Goal: Task Accomplishment & Management: Use online tool/utility

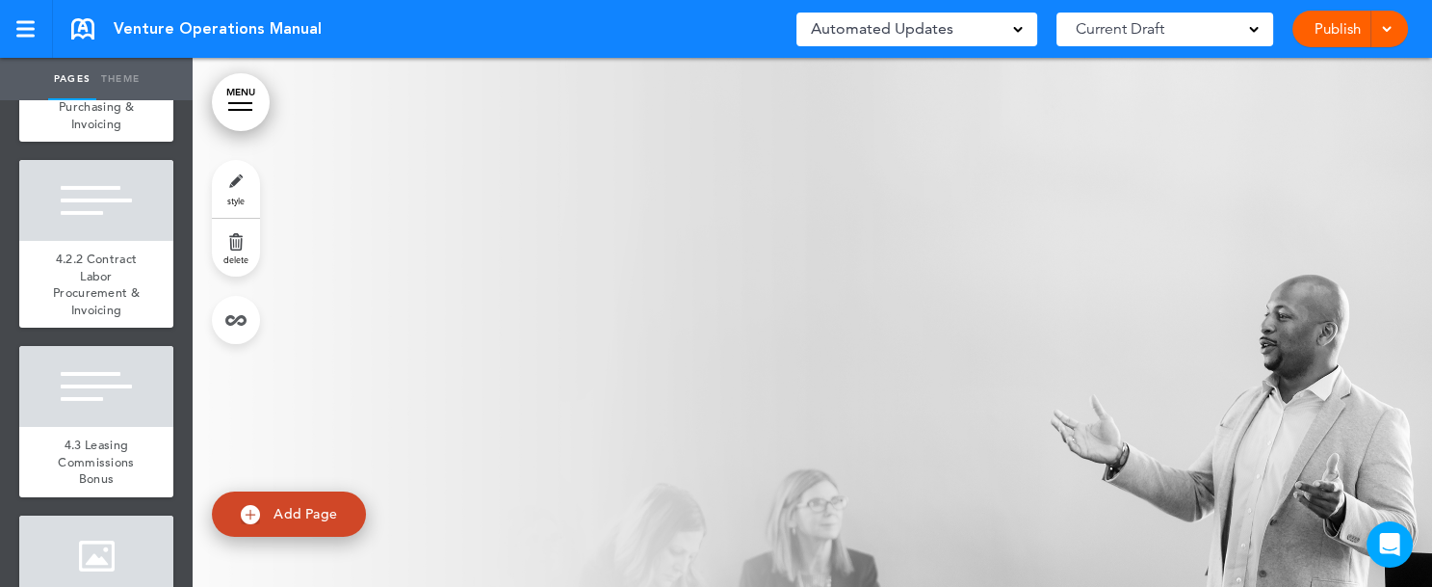
scroll to position [8641, 0]
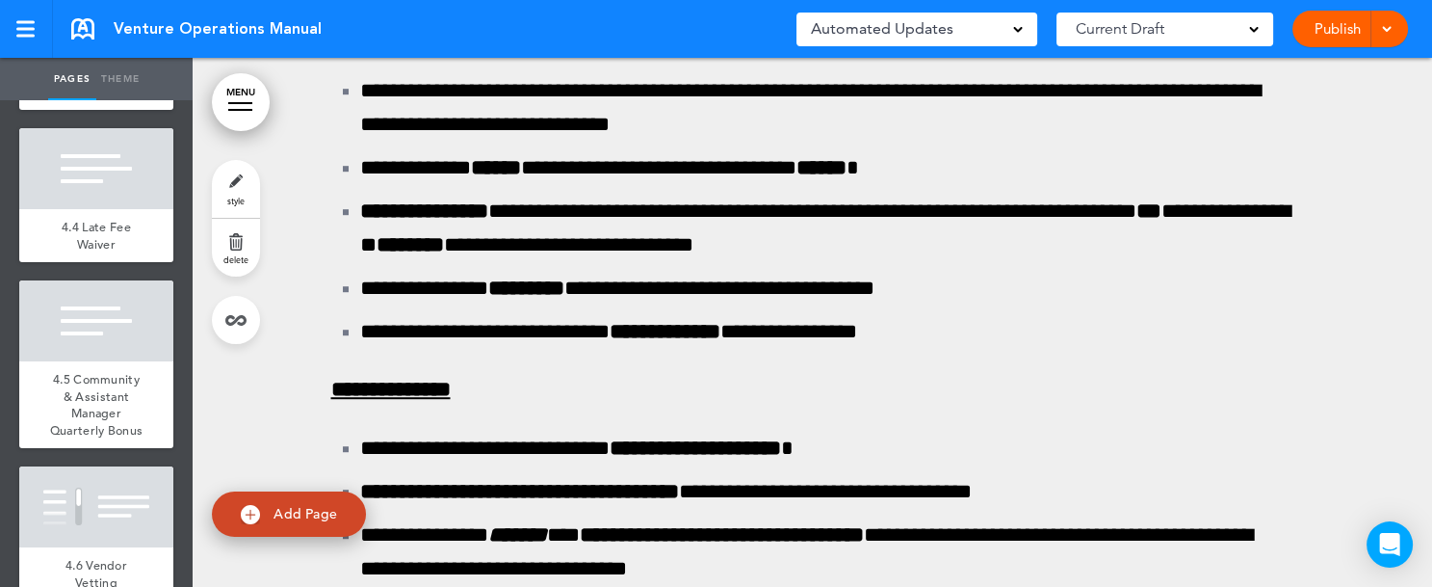
scroll to position [143602, 0]
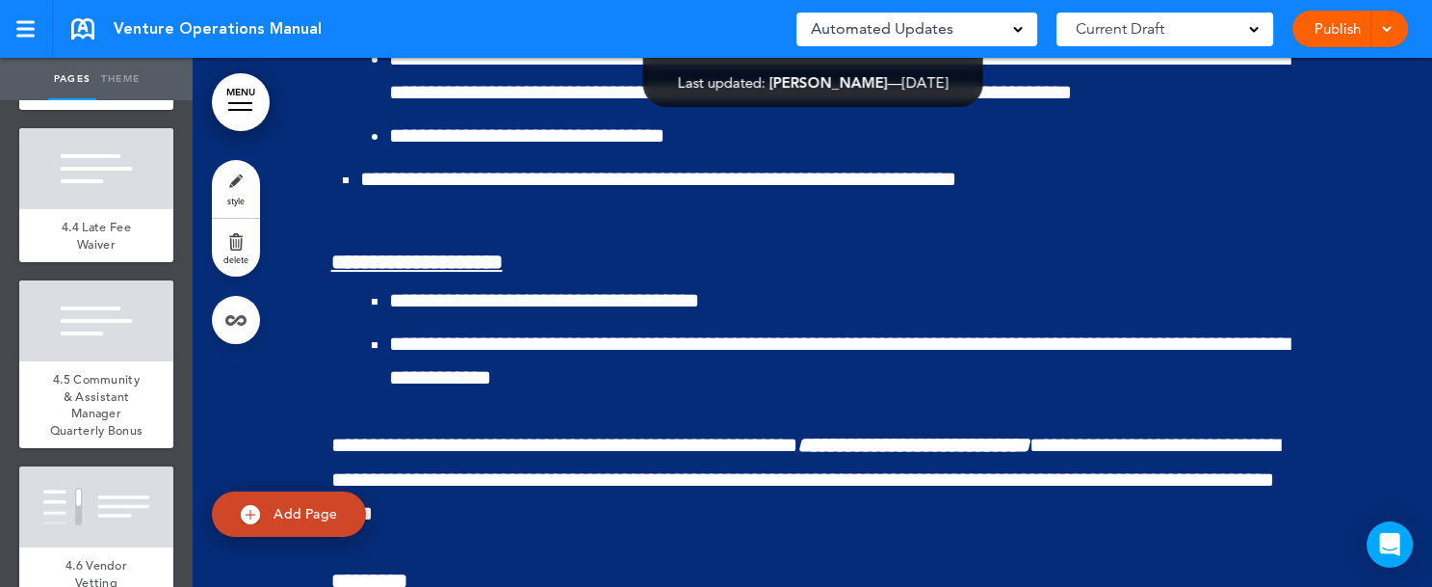
scroll to position [151520, 0]
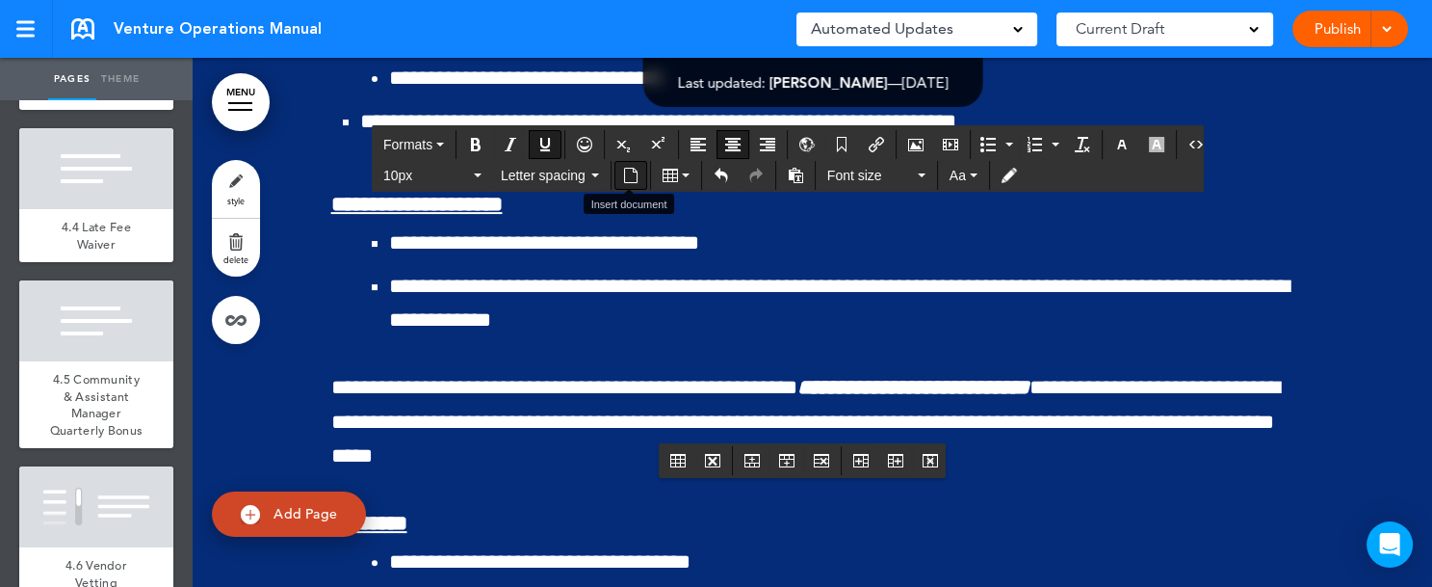
click at [627, 173] on icon "Insert document" at bounding box center [630, 175] width 15 height 15
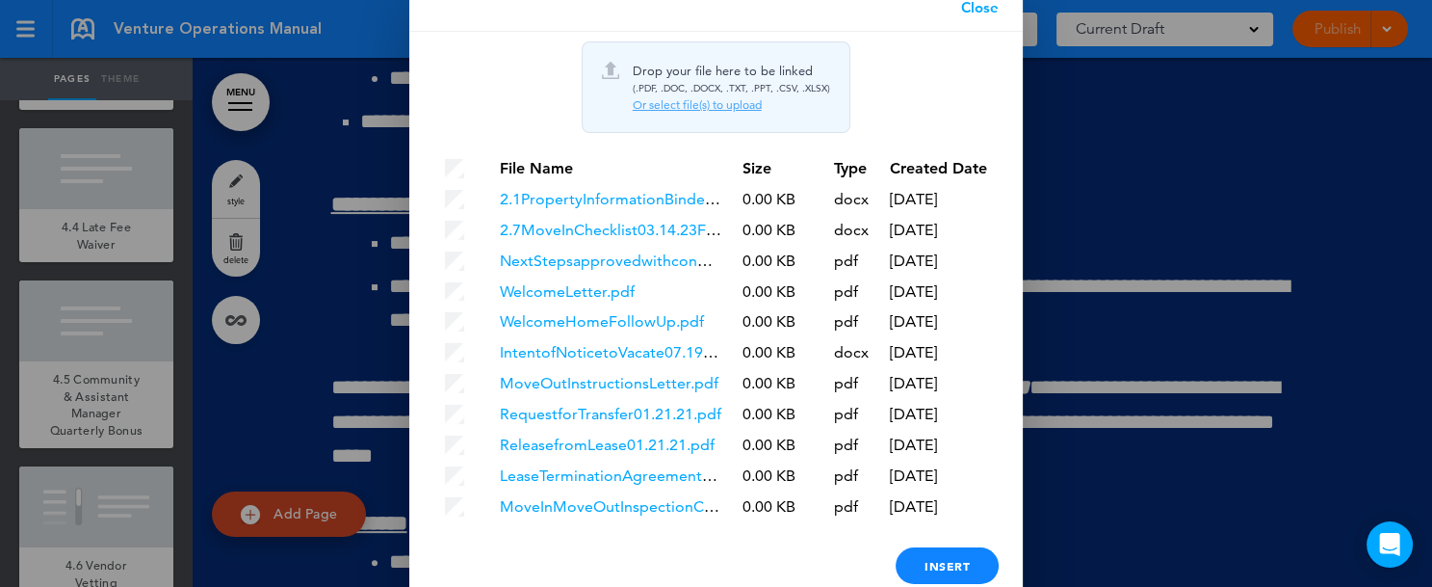
click at [685, 104] on div "Or select file(s) to upload" at bounding box center [731, 104] width 197 height 15
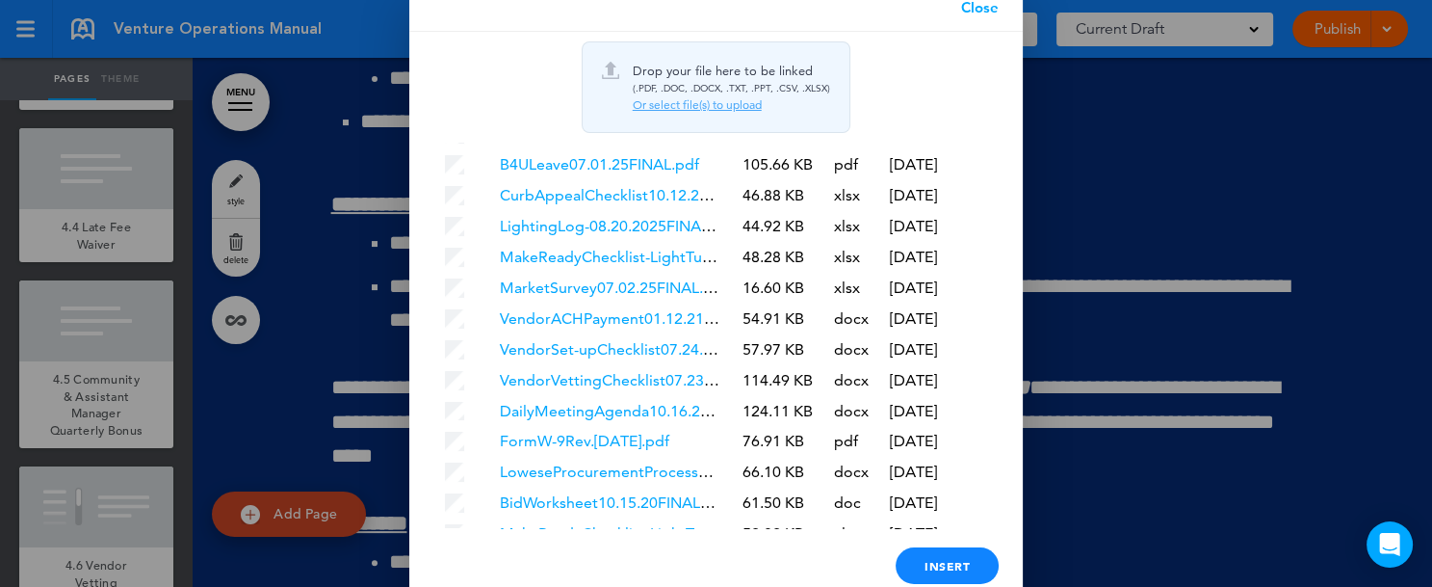
scroll to position [5878, 0]
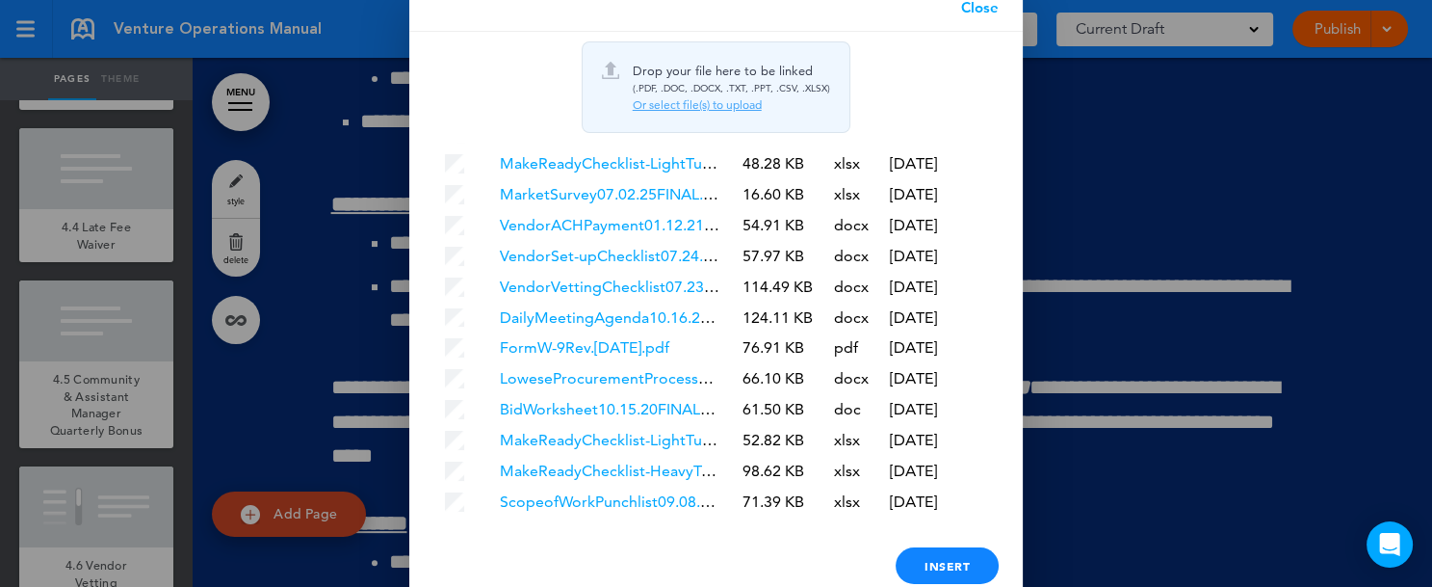
click at [647, 497] on link "ScopeofWorkPunchlist09.08.2025FINAL.xlsx" at bounding box center [653, 501] width 307 height 18
click at [1157, 144] on div at bounding box center [716, 293] width 1432 height 587
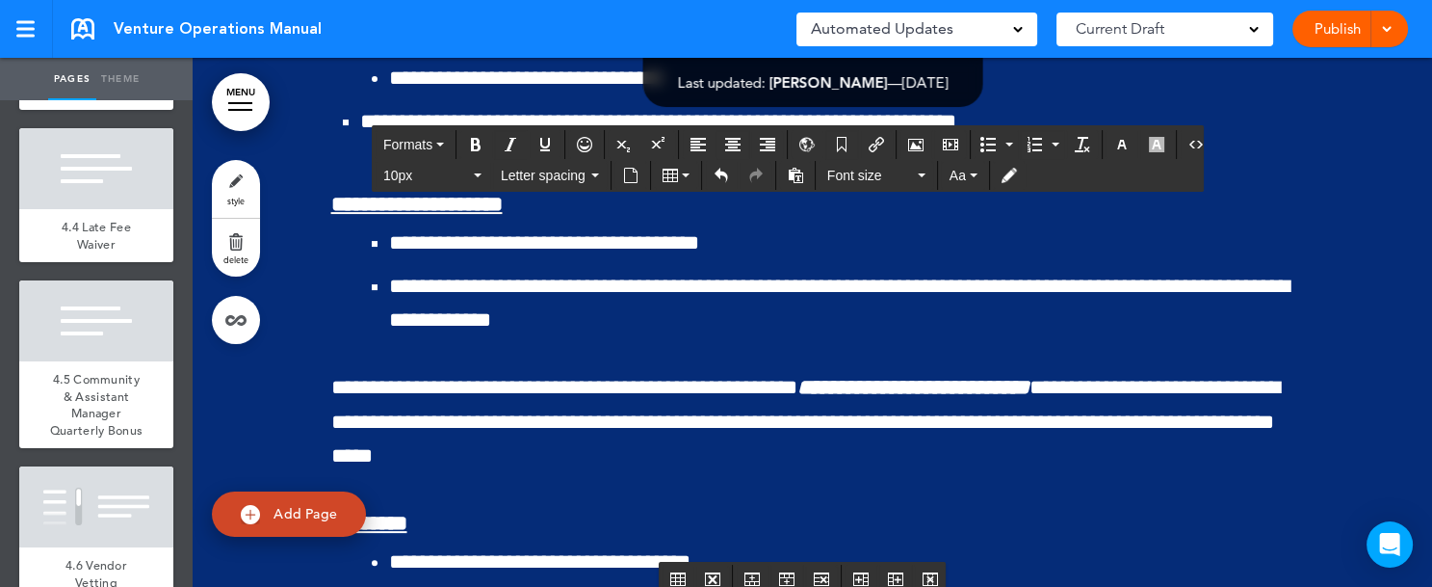
drag, startPoint x: 616, startPoint y: 487, endPoint x: 1088, endPoint y: 495, distance: 472.1
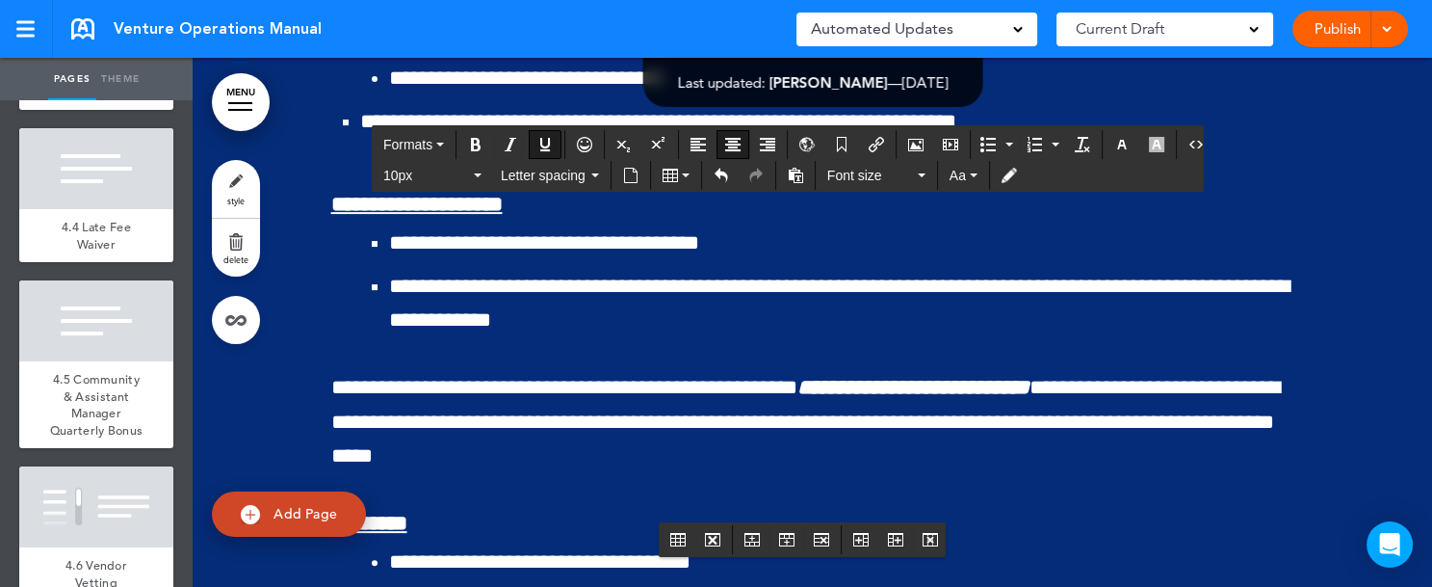
drag, startPoint x: 713, startPoint y: 493, endPoint x: 1014, endPoint y: 497, distance: 301.5
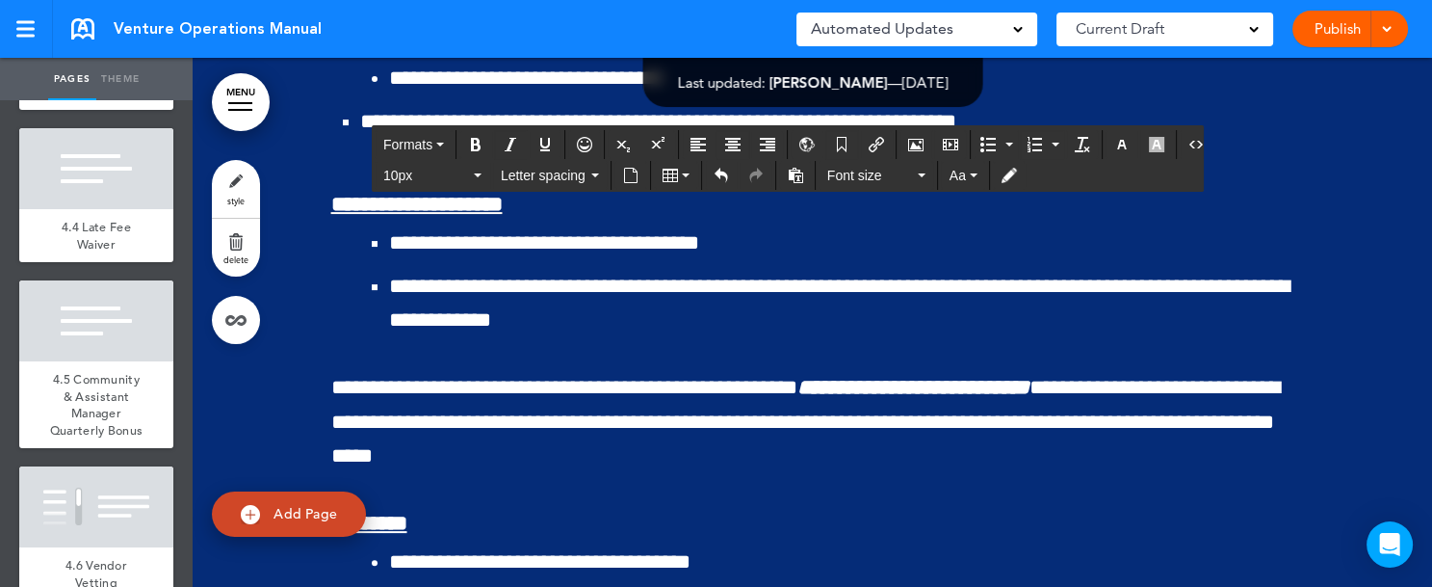
drag, startPoint x: 1014, startPoint y: 497, endPoint x: 1168, endPoint y: 396, distance: 184.3
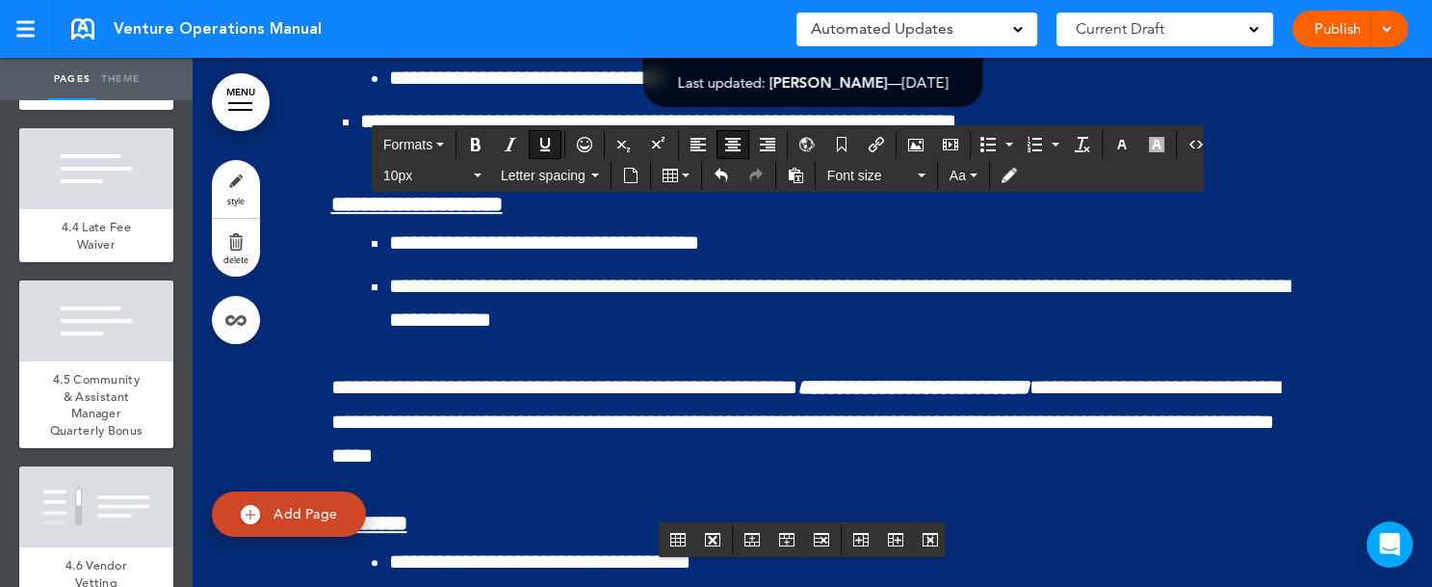
drag, startPoint x: 703, startPoint y: 504, endPoint x: 934, endPoint y: 505, distance: 231.2
click at [685, 175] on icon "Table" at bounding box center [686, 175] width 8 height 4
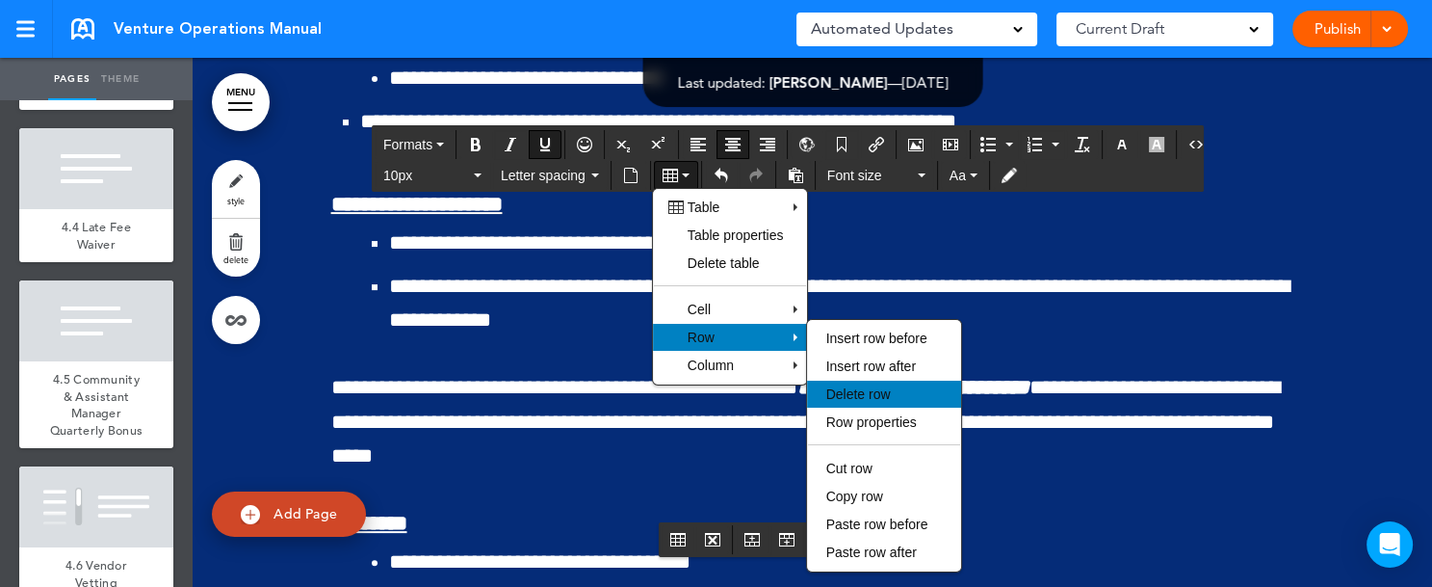
click at [837, 394] on span "Delete row" at bounding box center [858, 393] width 65 height 15
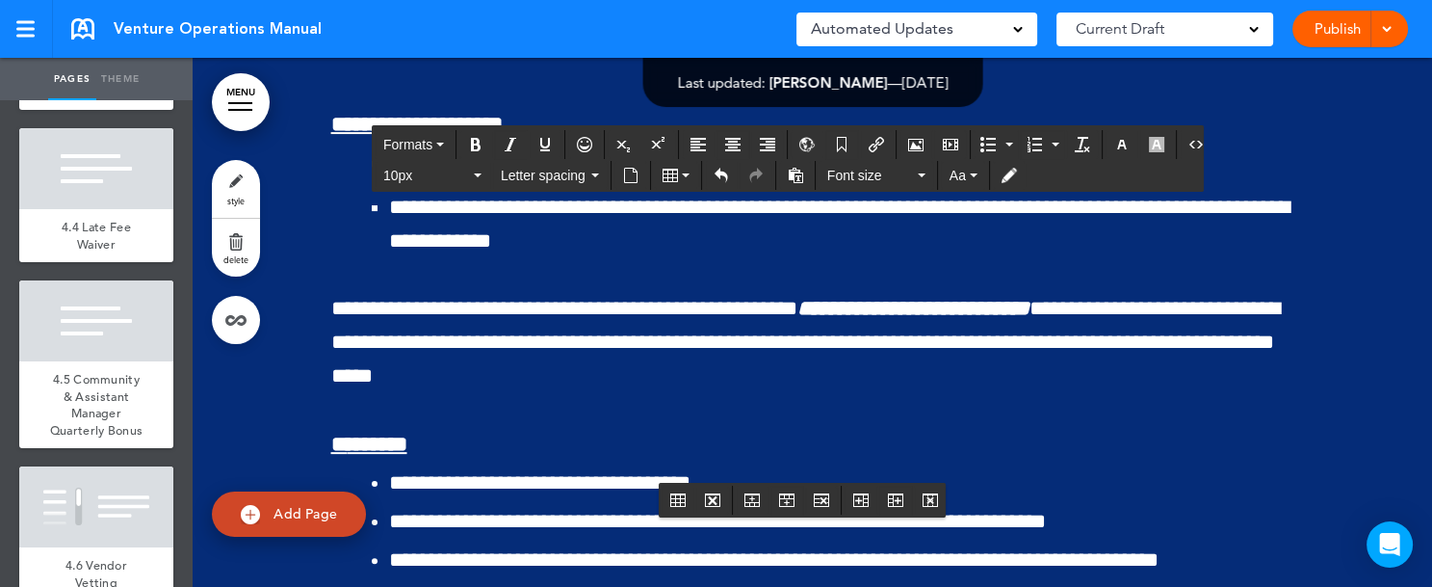
click at [1384, 32] on span at bounding box center [1386, 27] width 13 height 13
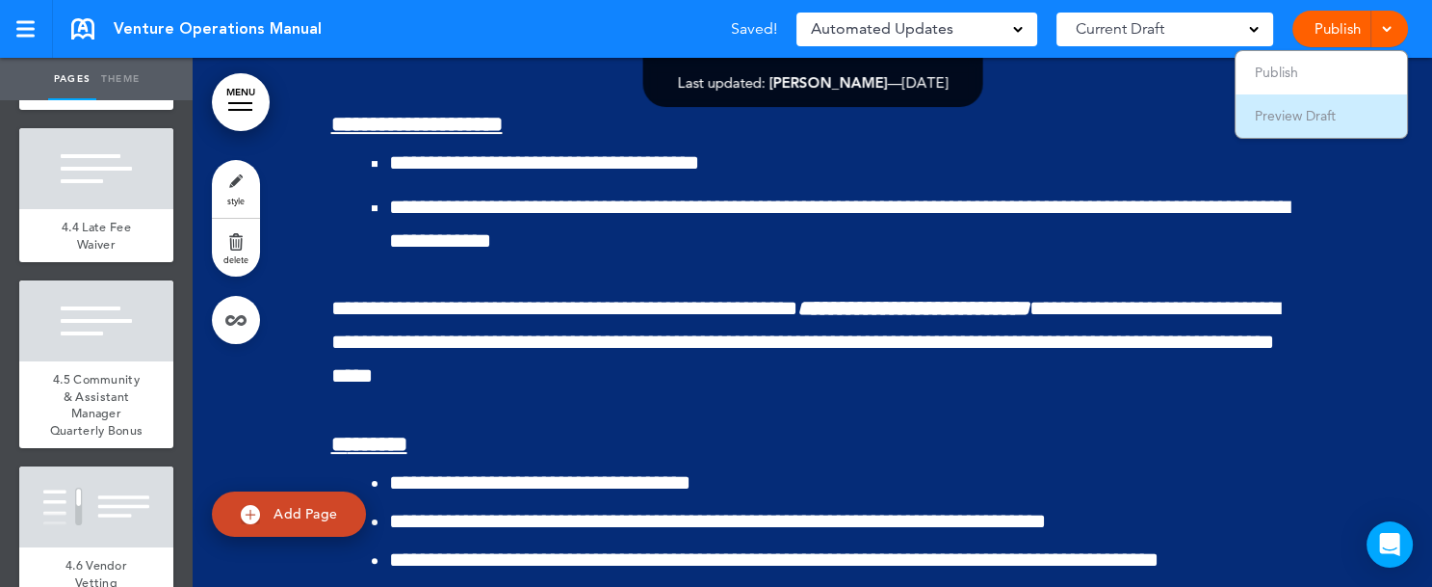
click at [1332, 113] on span "Preview Draft" at bounding box center [1295, 115] width 81 height 17
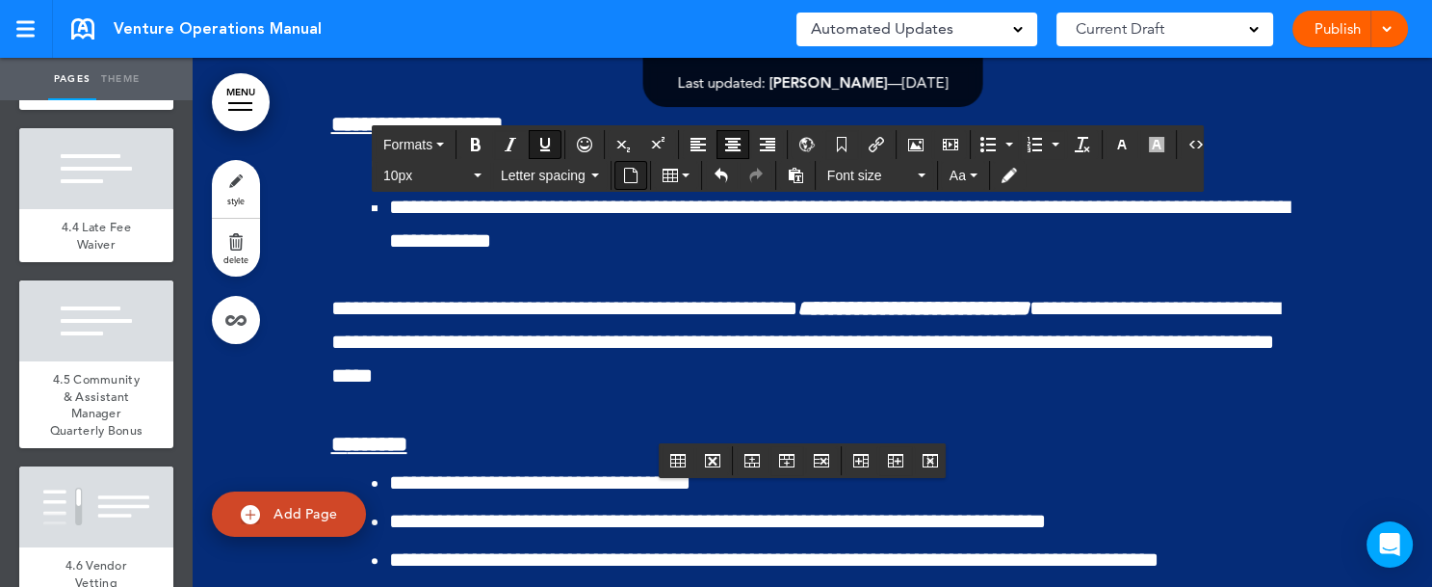
click at [629, 177] on icon "Insert document" at bounding box center [630, 175] width 15 height 15
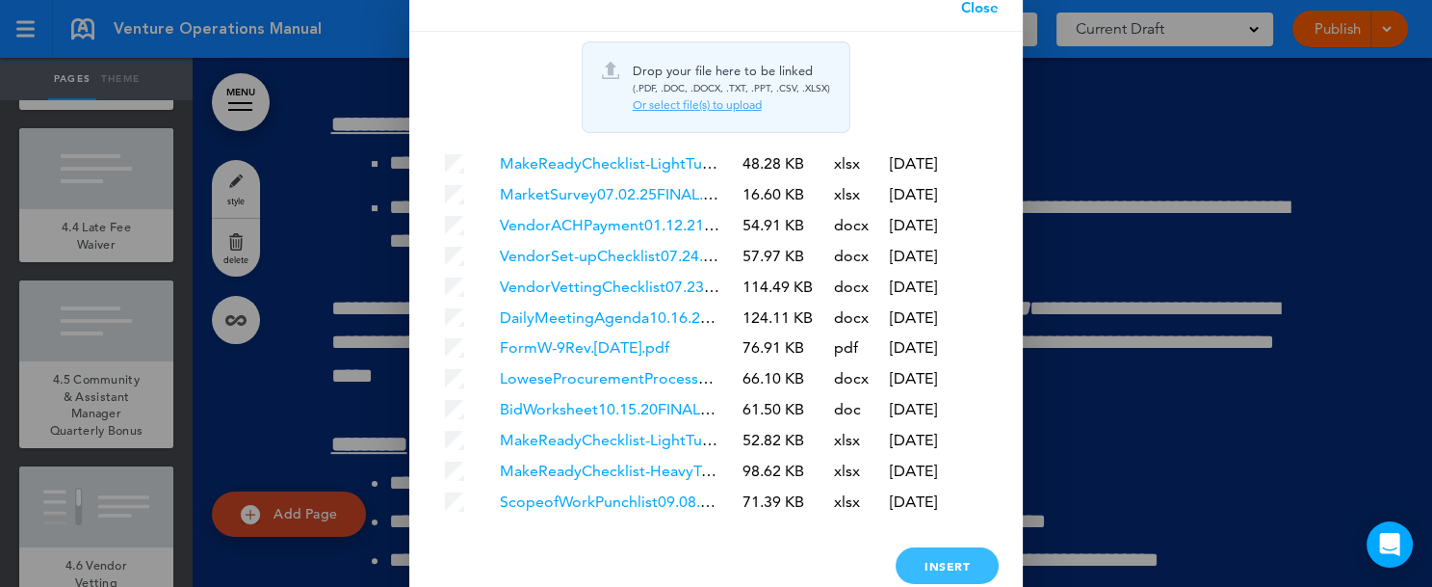
click at [964, 561] on div "Insert" at bounding box center [947, 565] width 103 height 37
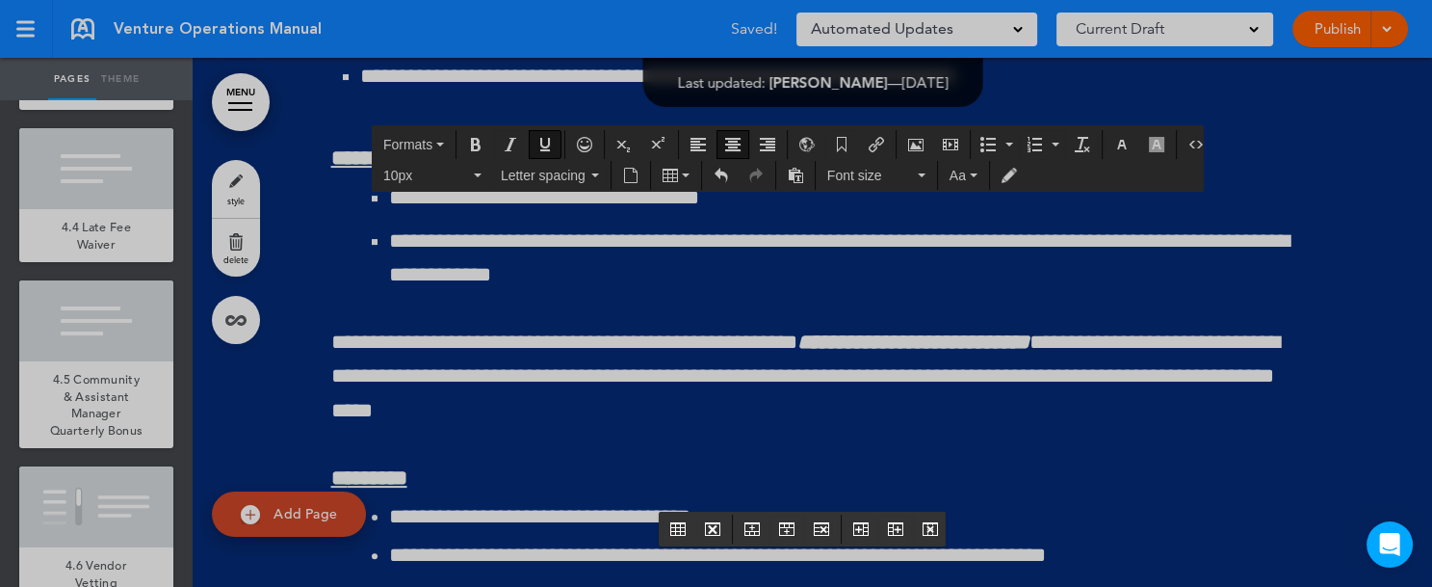
scroll to position [0, 0]
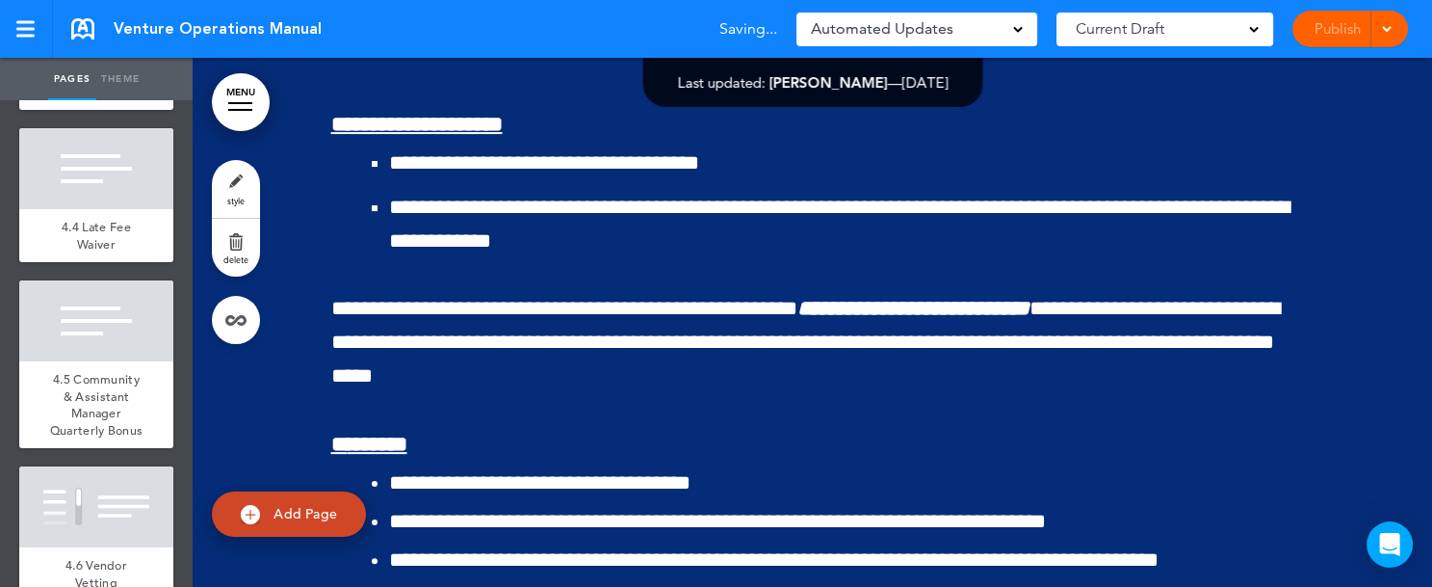
click at [1386, 35] on div at bounding box center [1384, 29] width 19 height 37
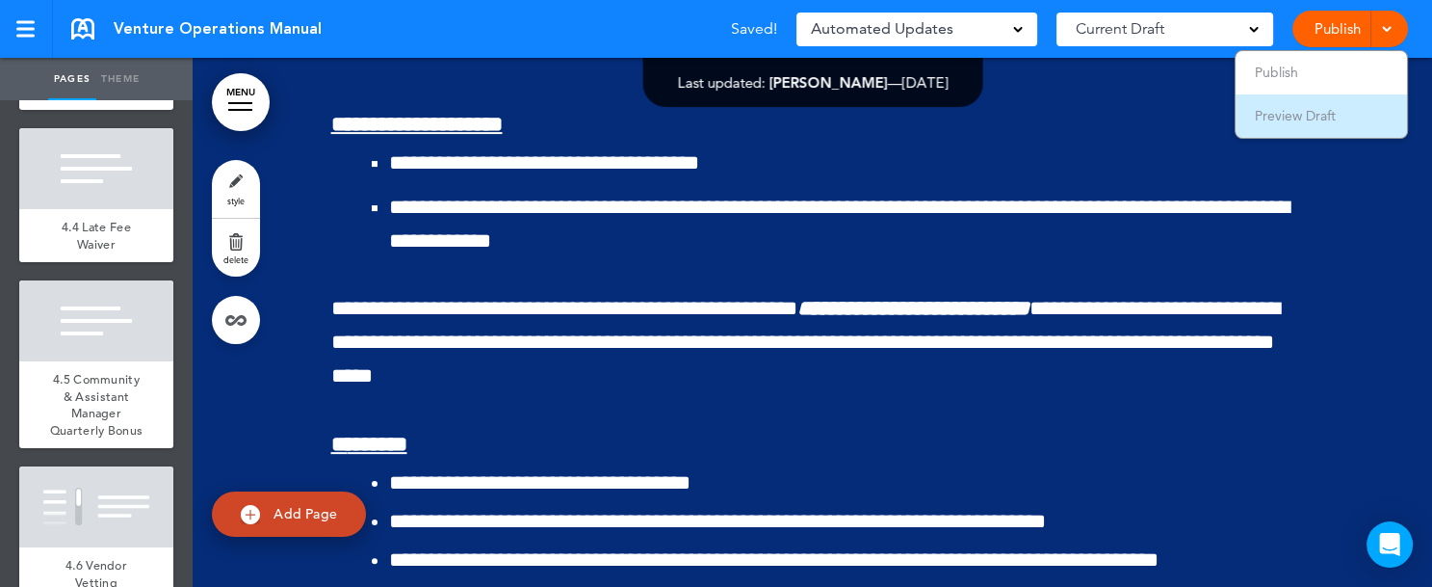
click at [1330, 113] on span "Preview Draft" at bounding box center [1295, 115] width 81 height 17
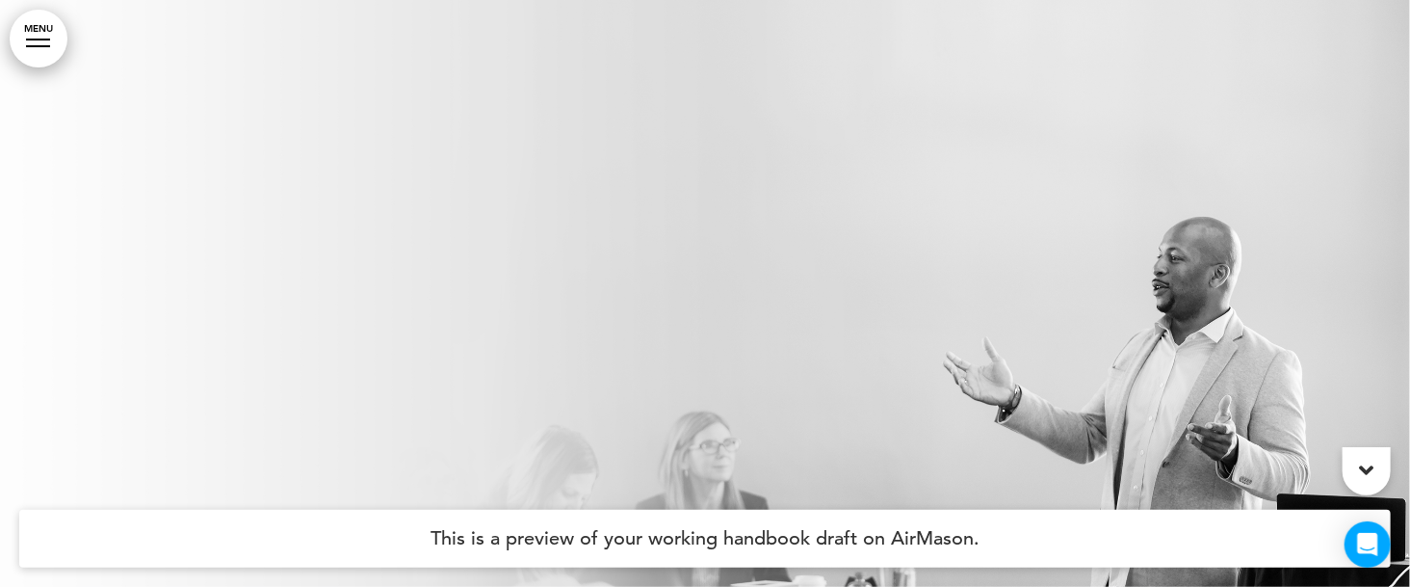
click at [47, 35] on link "MENU" at bounding box center [39, 39] width 58 height 58
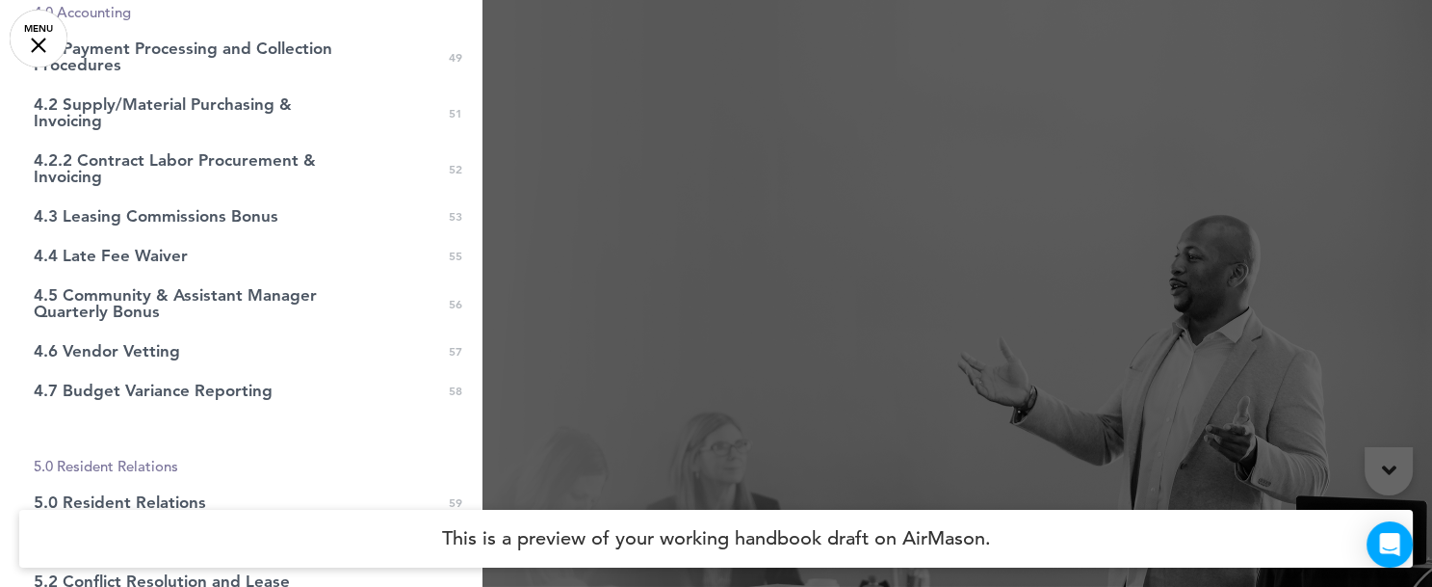
scroll to position [1683, 0]
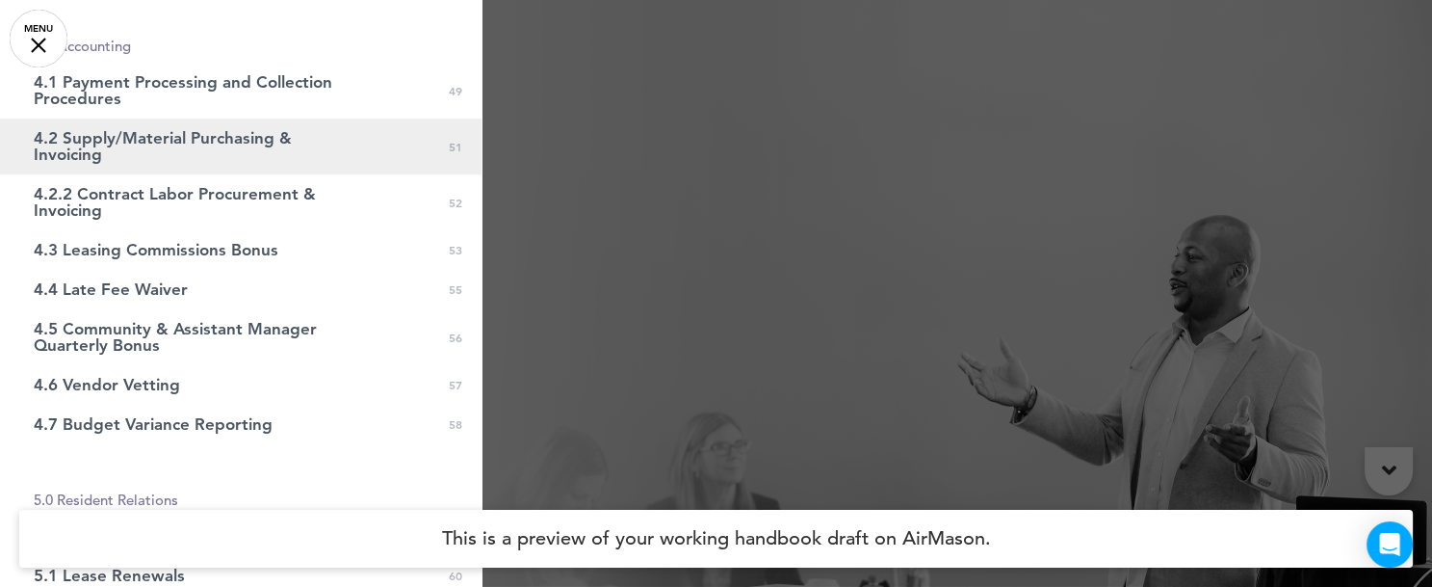
click at [109, 154] on span "4.2 Supply/Material Purchasing & Invoicing" at bounding box center [193, 146] width 318 height 33
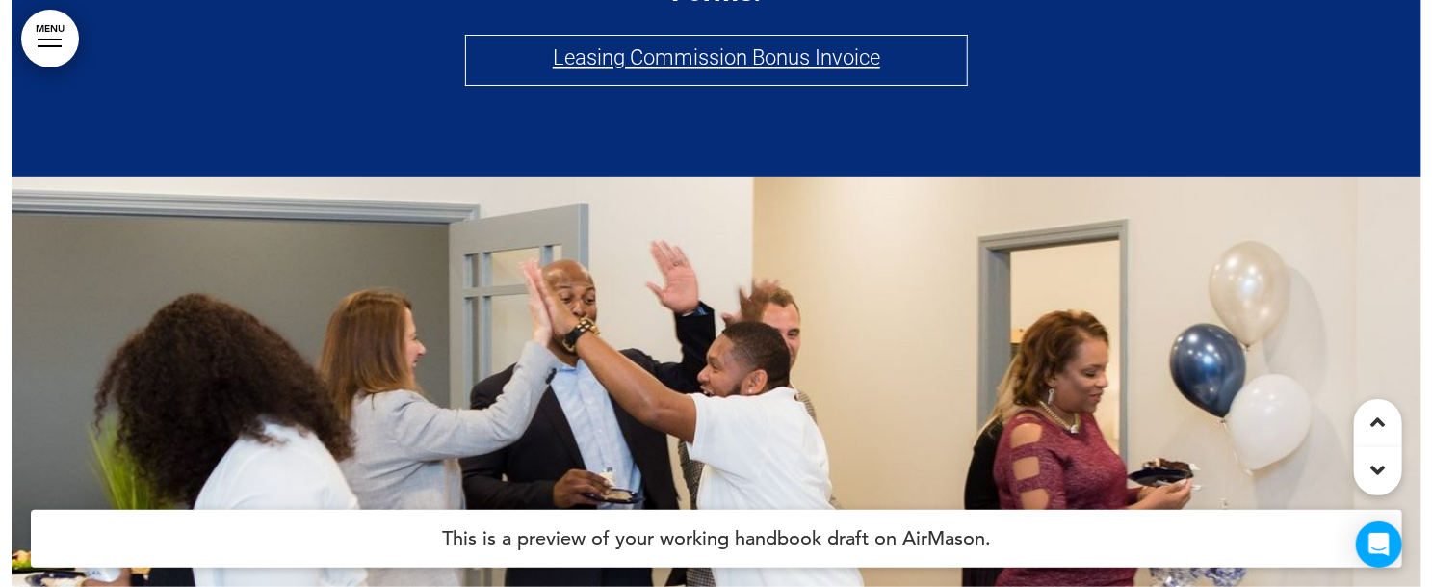
scroll to position [166619, 0]
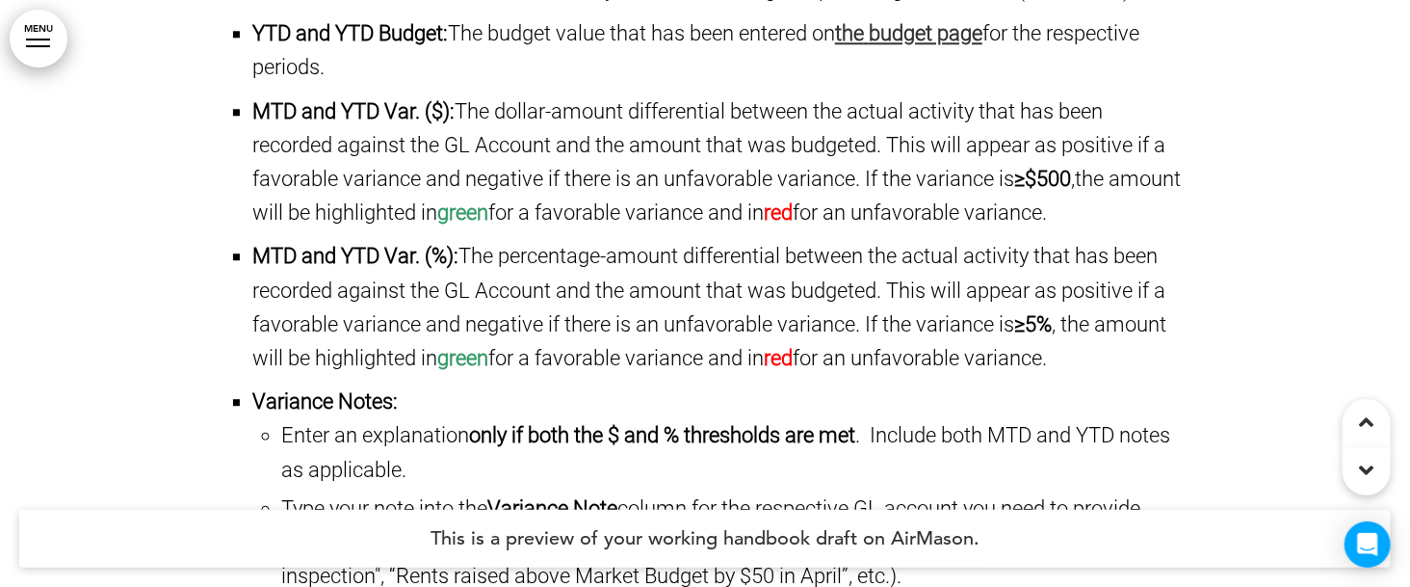
click at [26, 33] on link "MENU" at bounding box center [39, 39] width 58 height 58
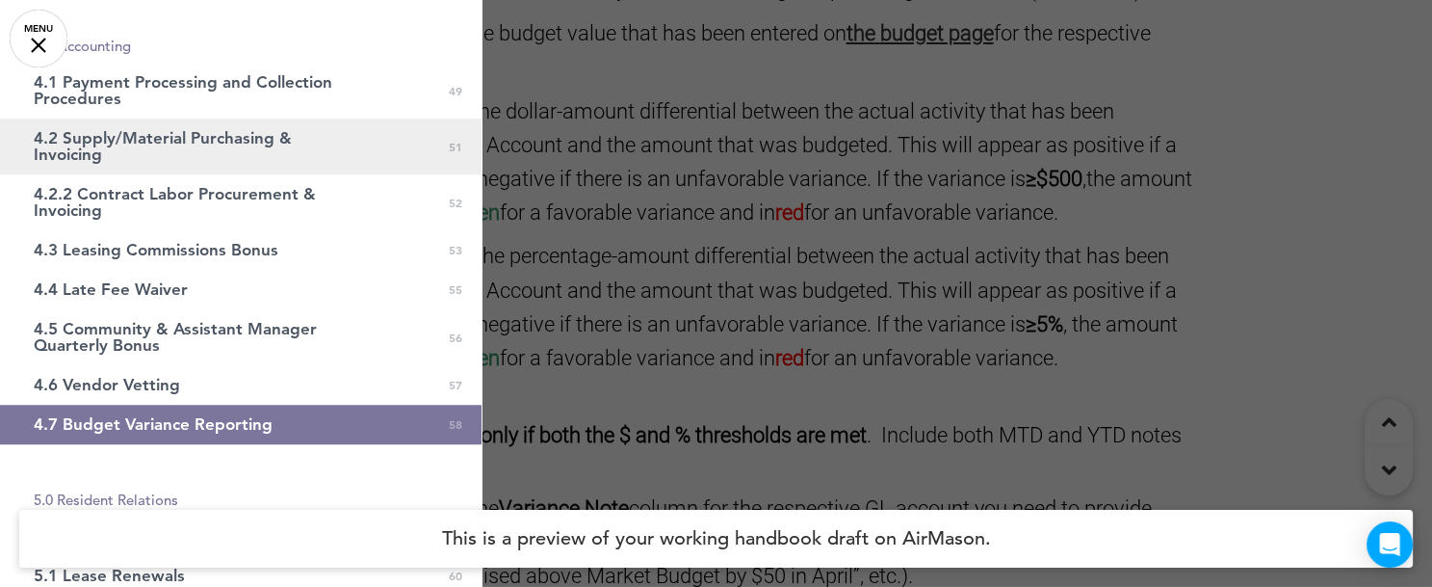
click at [174, 158] on span "4.2 Supply/Material Purchasing & Invoicing" at bounding box center [193, 146] width 318 height 33
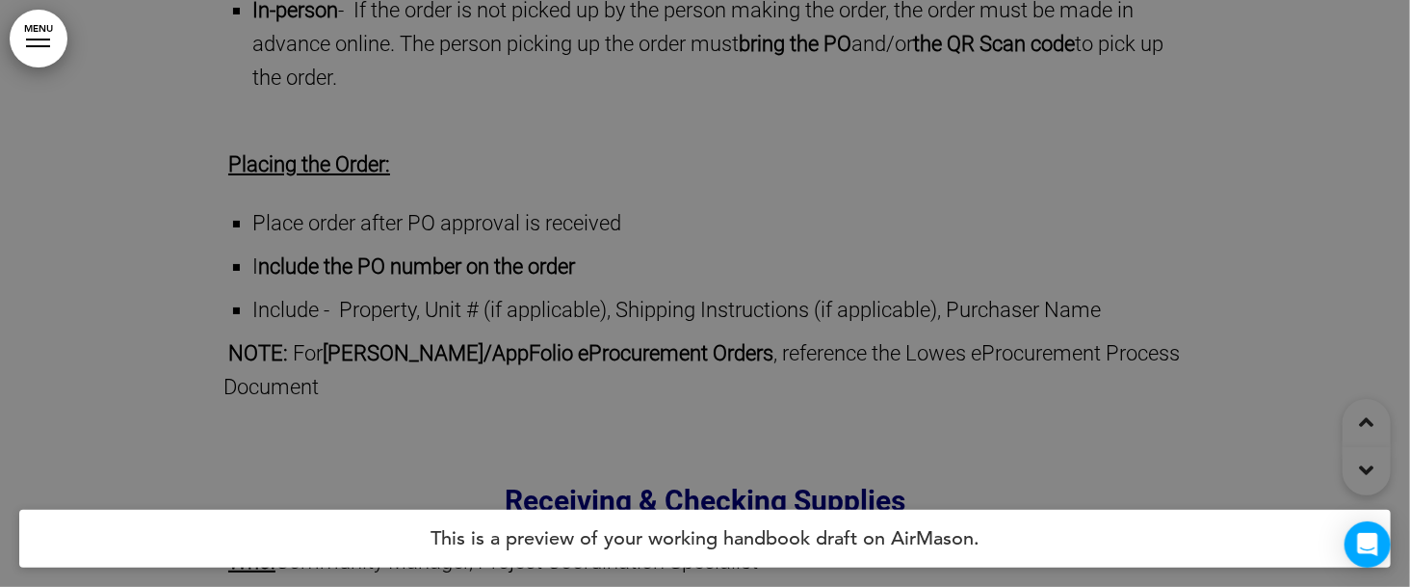
scroll to position [134439, 0]
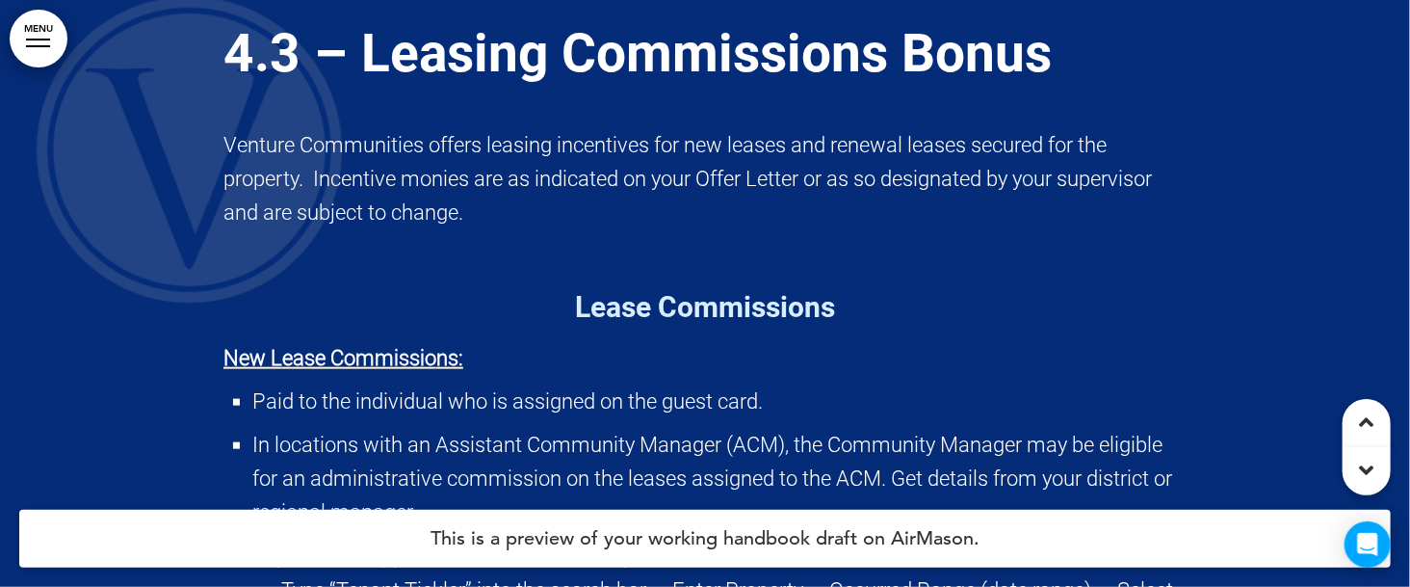
scroll to position [150449, 0]
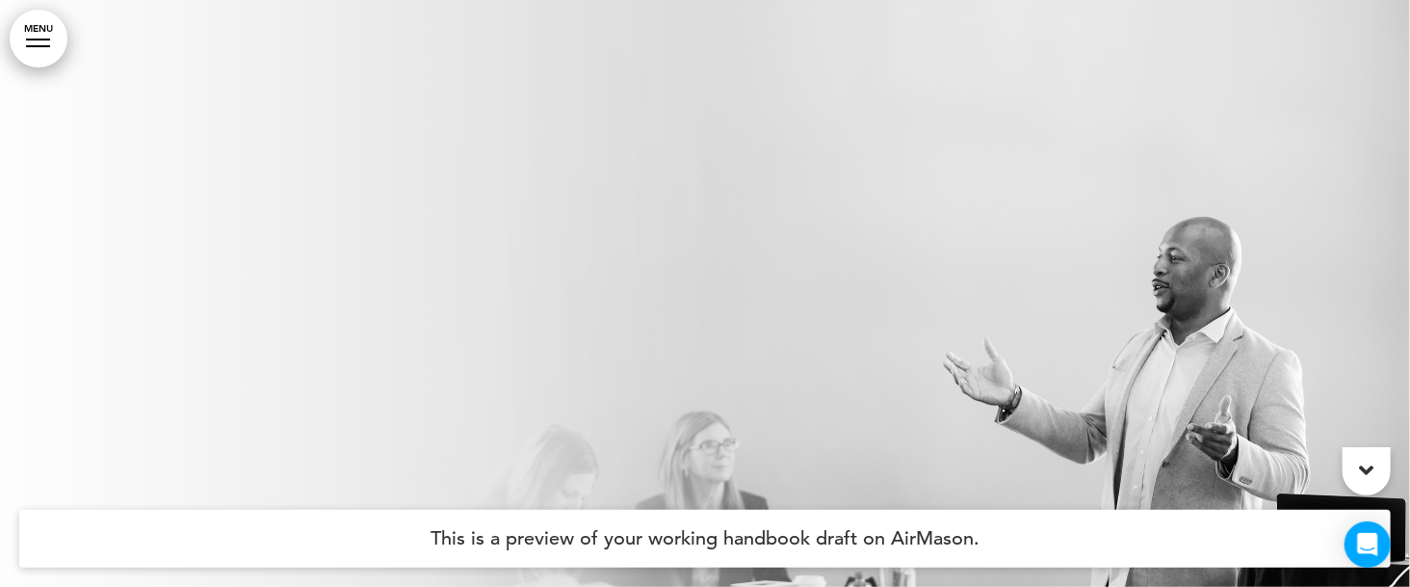
click at [58, 39] on link "MENU" at bounding box center [39, 39] width 58 height 58
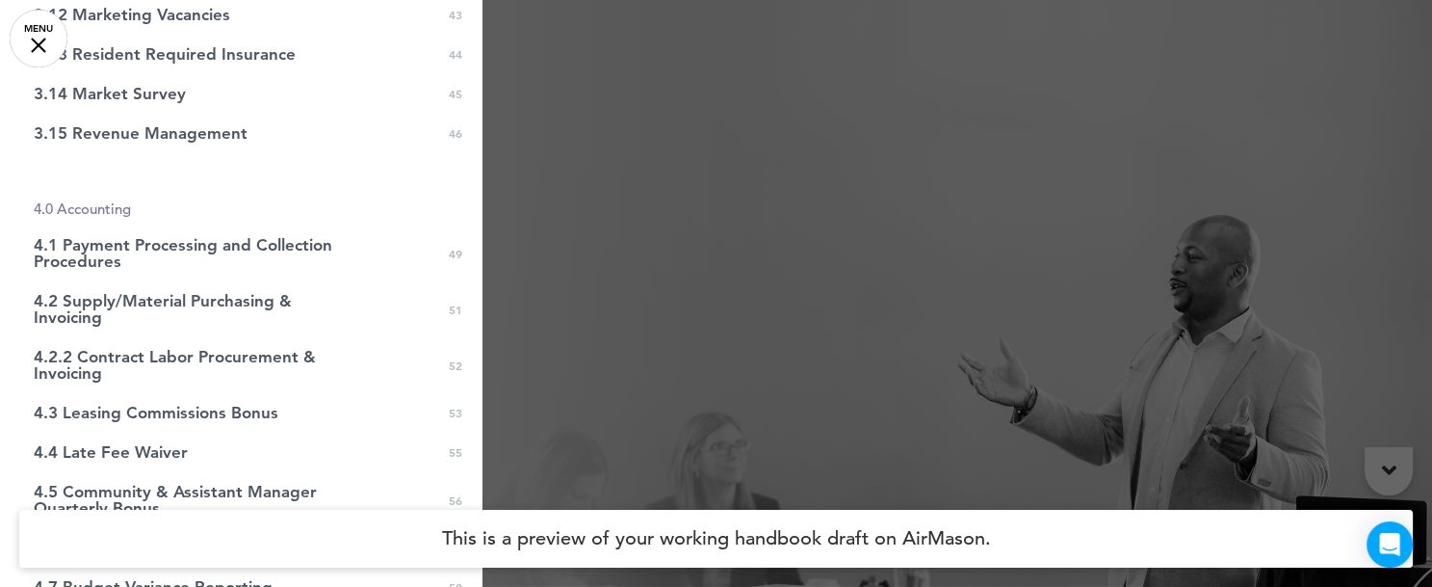
scroll to position [1563, 0]
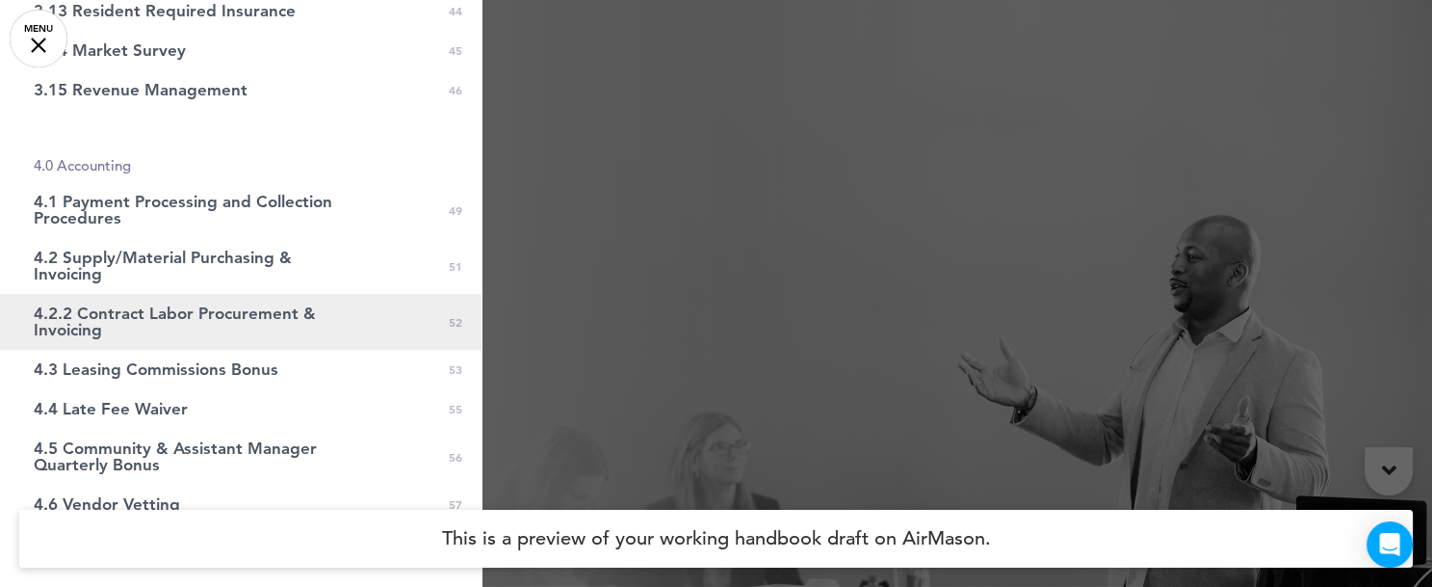
click at [249, 320] on span "4.2.2 Contract Labor Procurement & Invoicing" at bounding box center [193, 321] width 318 height 33
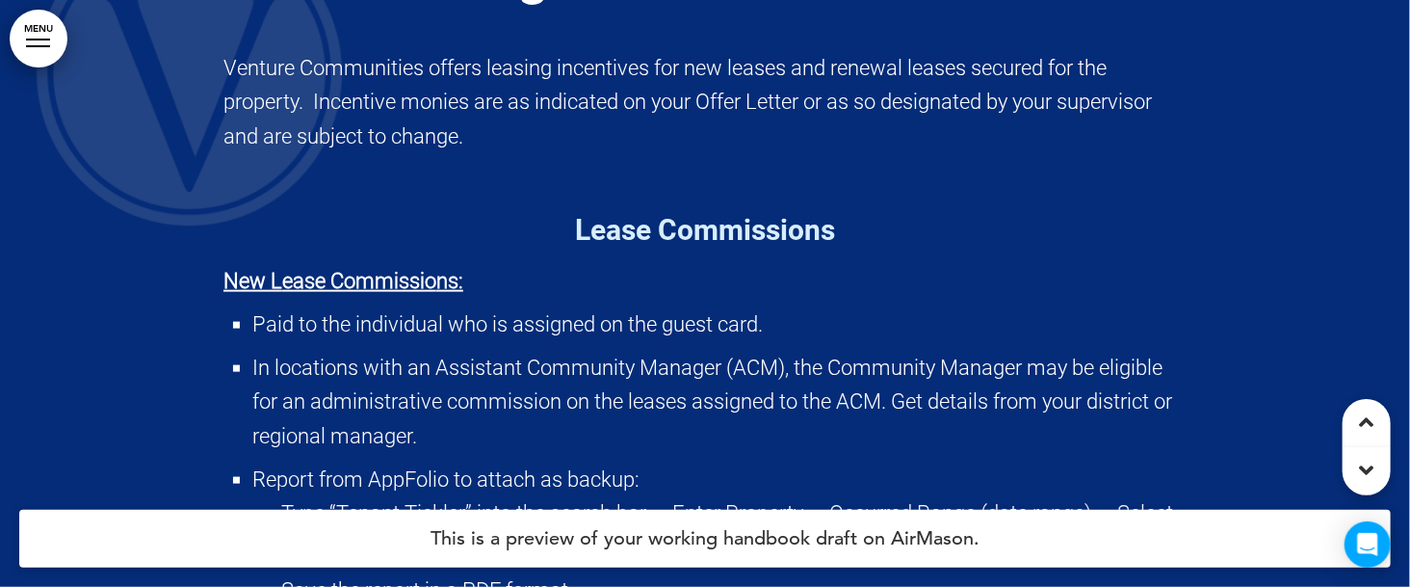
scroll to position [150704, 0]
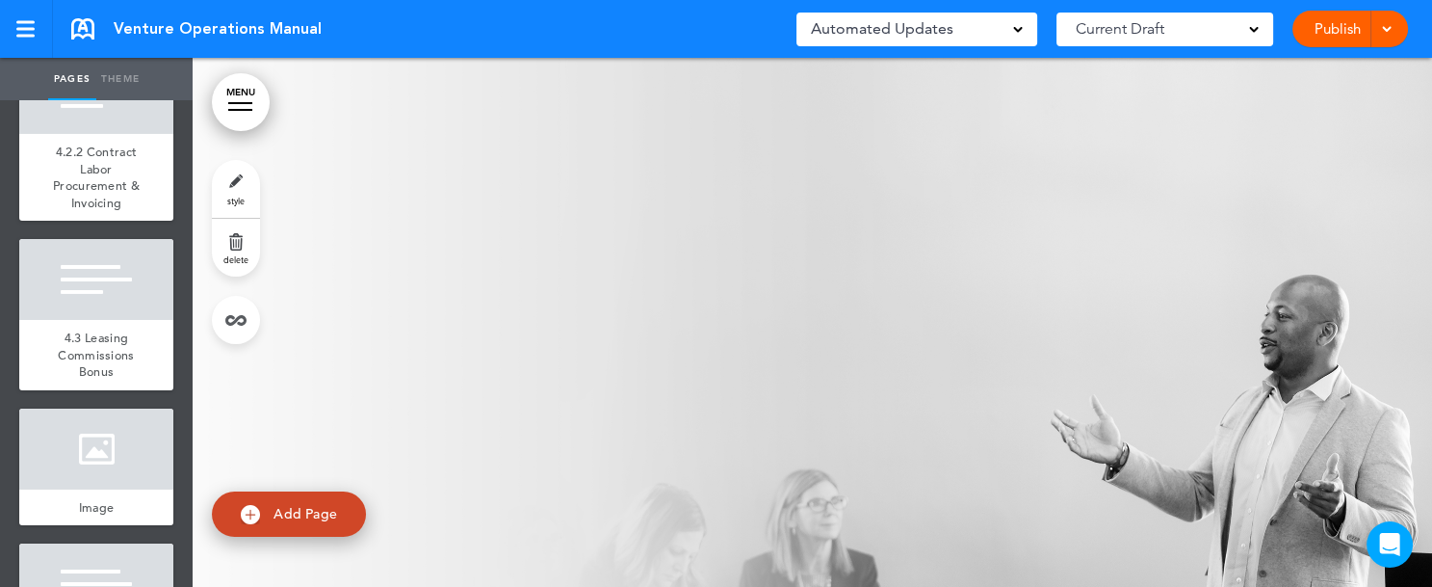
scroll to position [8283, 0]
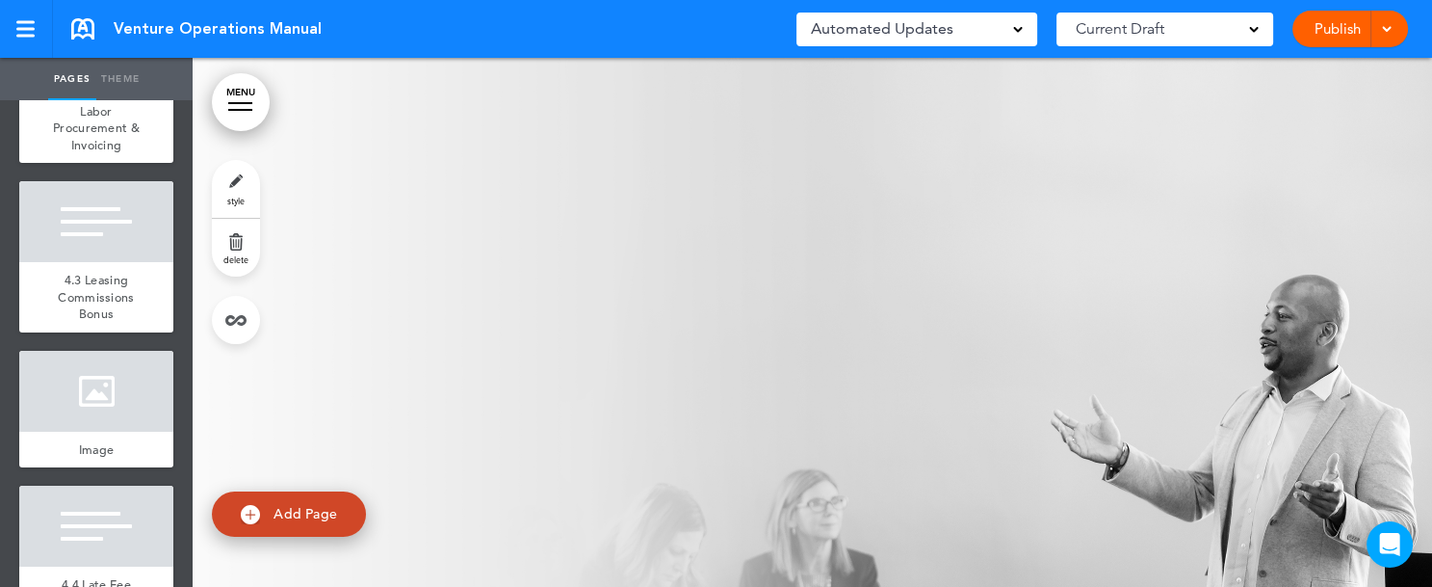
click at [50, 163] on div "4.2.2 Contract Labor Procurement & Invoicing" at bounding box center [96, 119] width 154 height 87
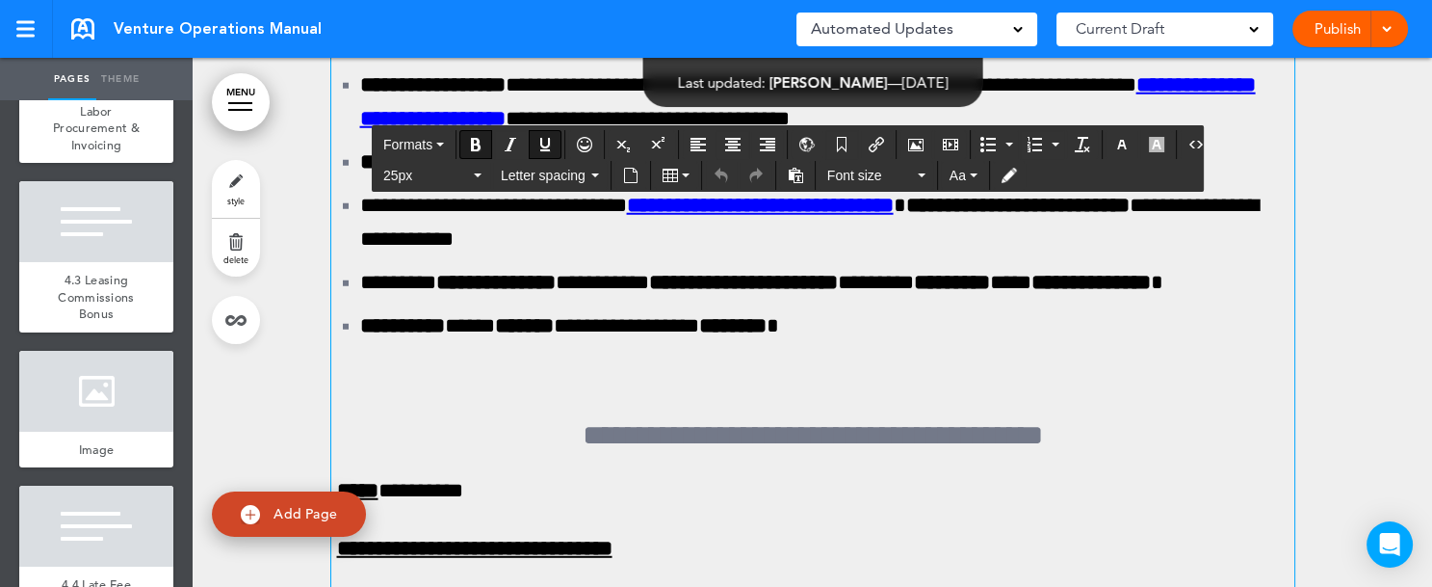
scroll to position [148688, 0]
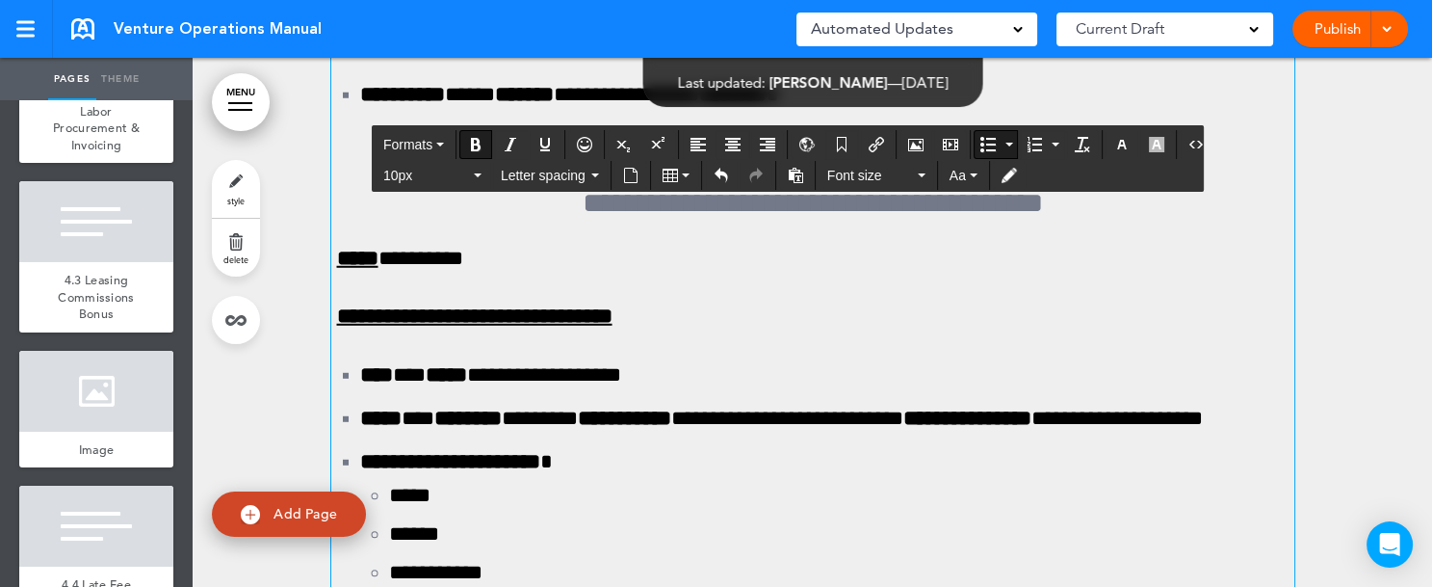
scroll to position [148861, 0]
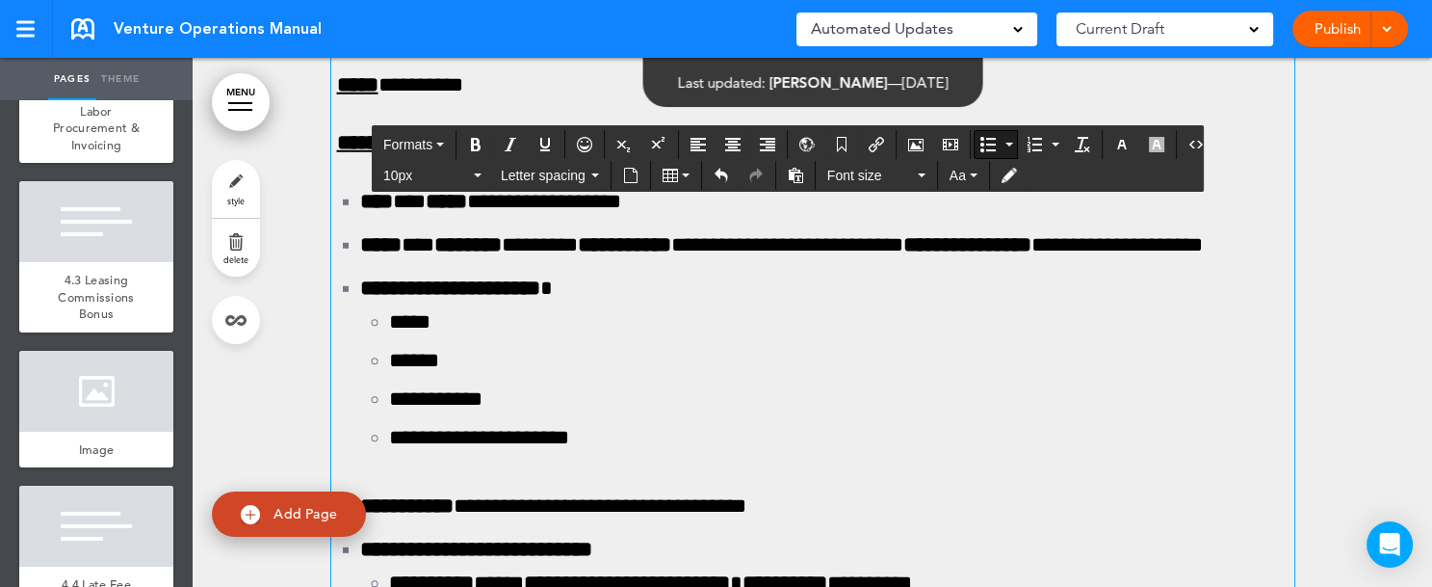
scroll to position [149035, 0]
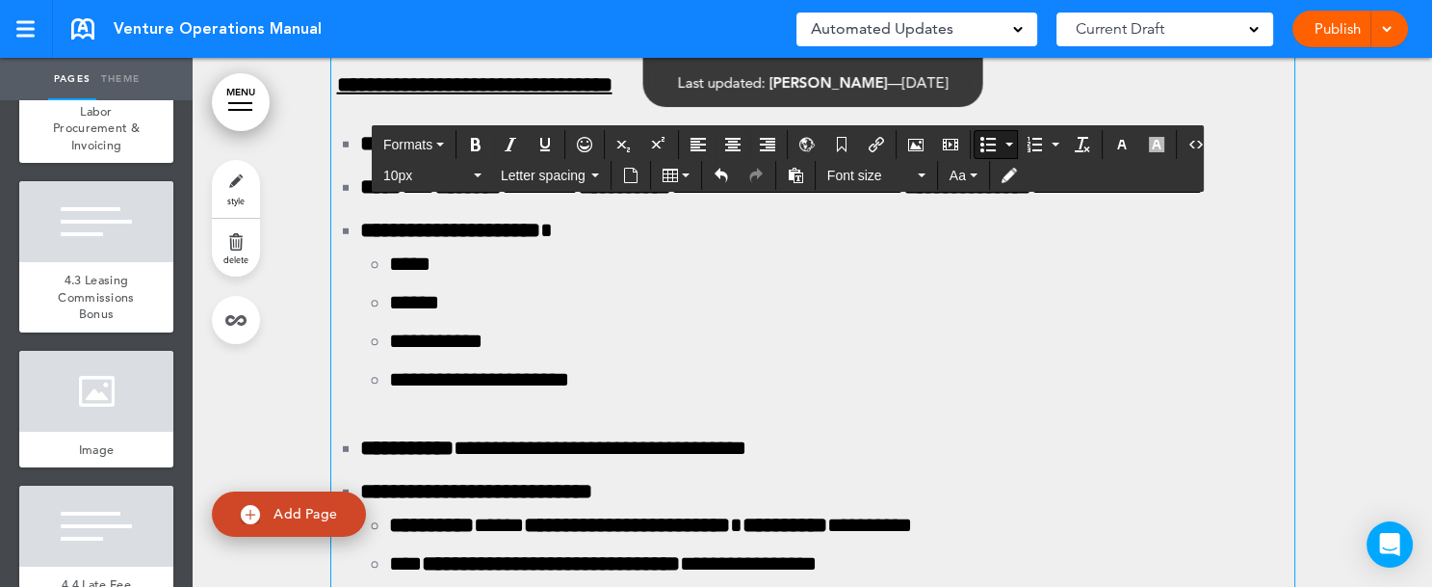
click at [1393, 31] on div at bounding box center [1384, 29] width 19 height 37
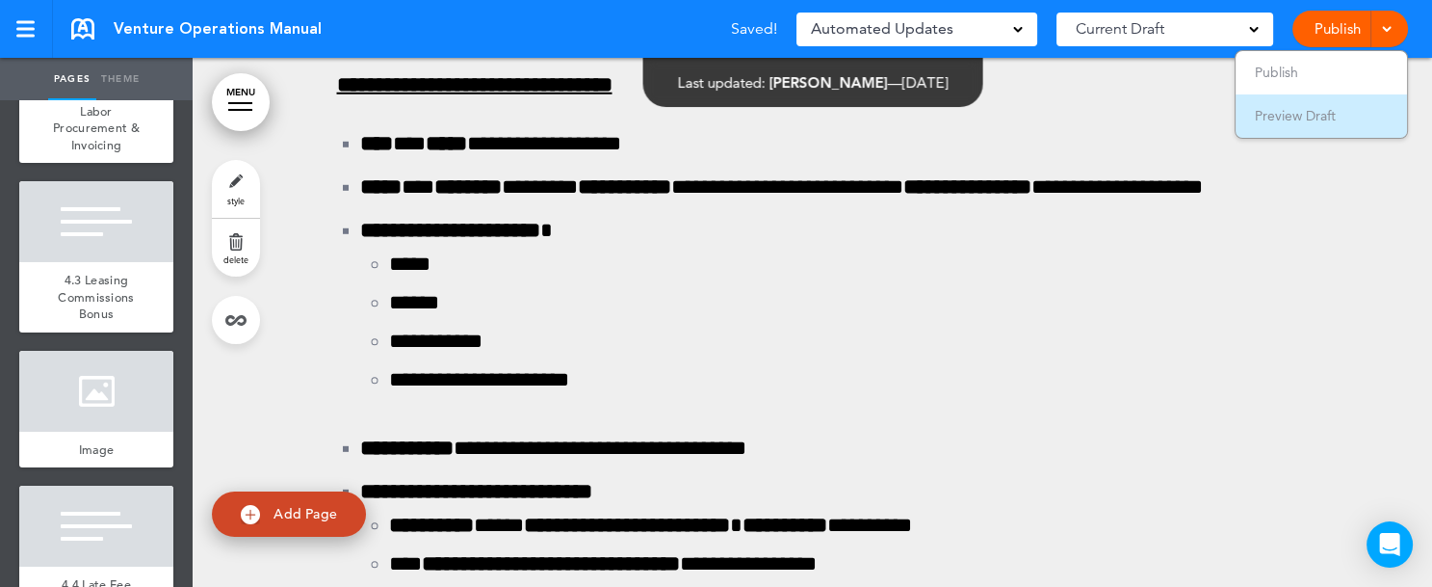
click at [1298, 121] on span "Preview Draft" at bounding box center [1295, 115] width 81 height 17
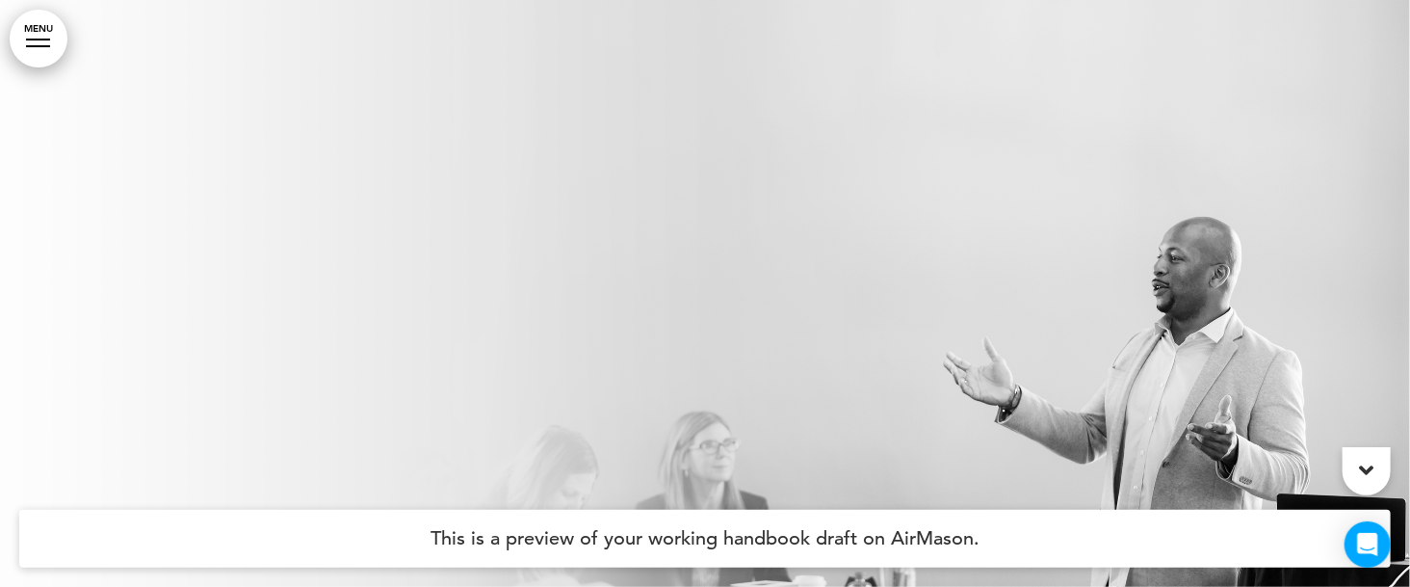
click at [46, 39] on div at bounding box center [38, 40] width 24 height 2
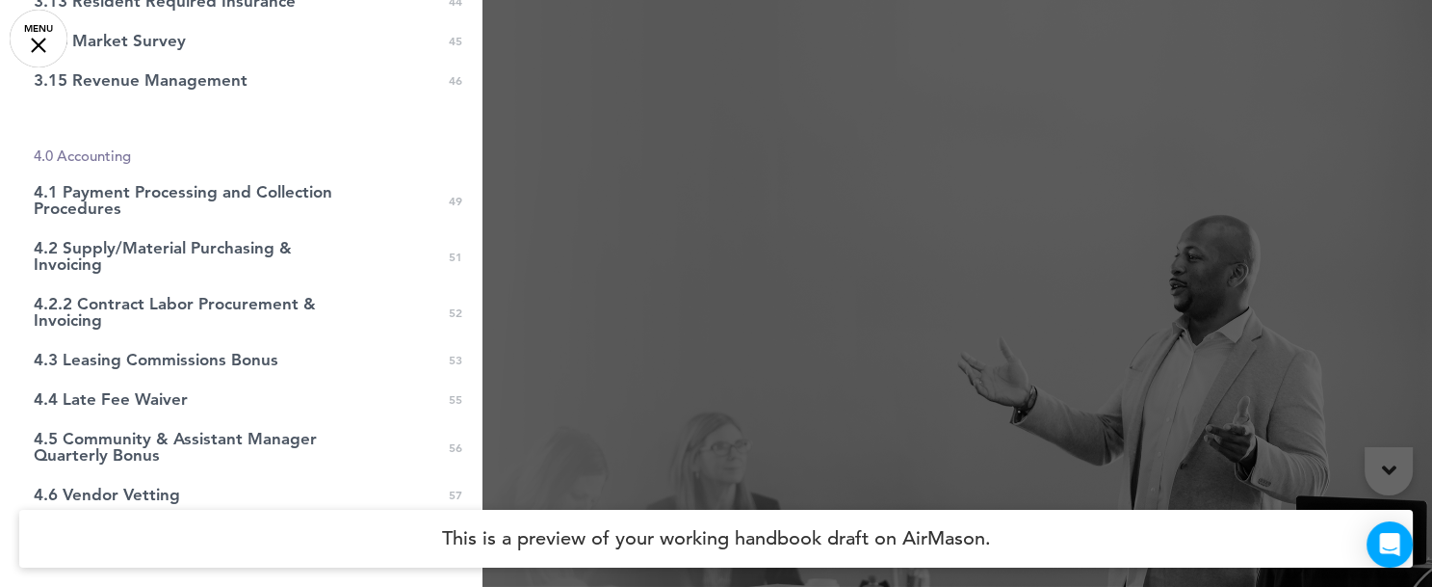
scroll to position [1581, 0]
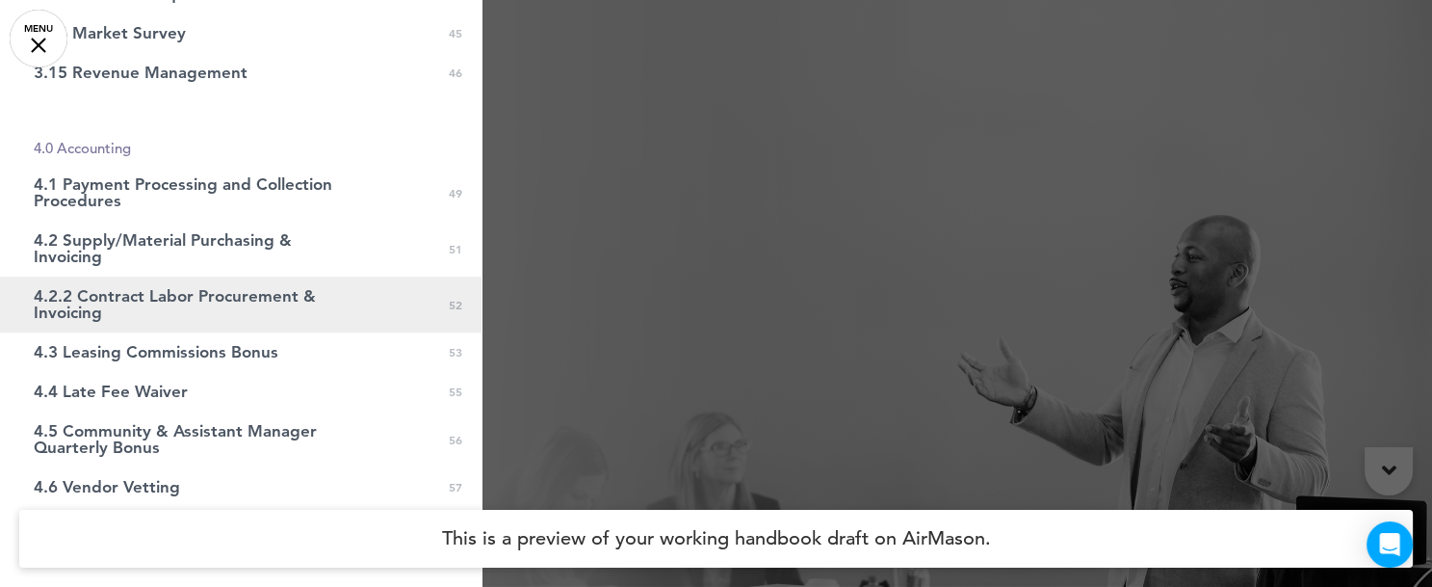
click at [312, 302] on span "4.2.2 Contract Labor Procurement & Invoicing" at bounding box center [193, 304] width 318 height 33
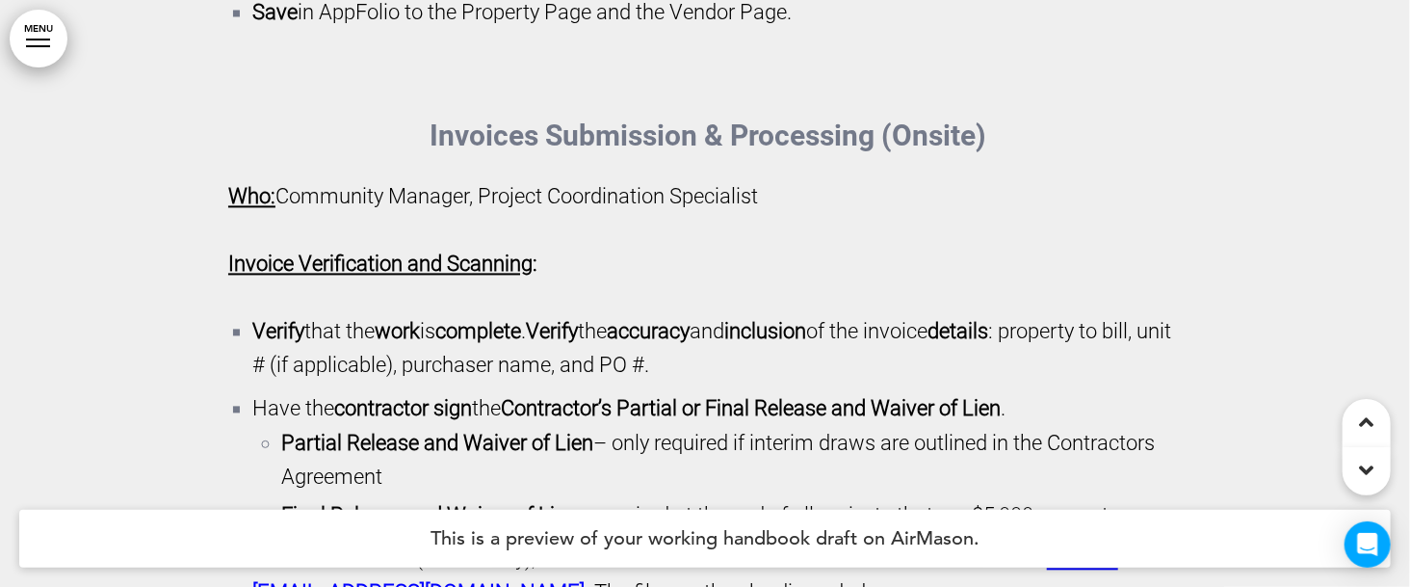
scroll to position [147650, 0]
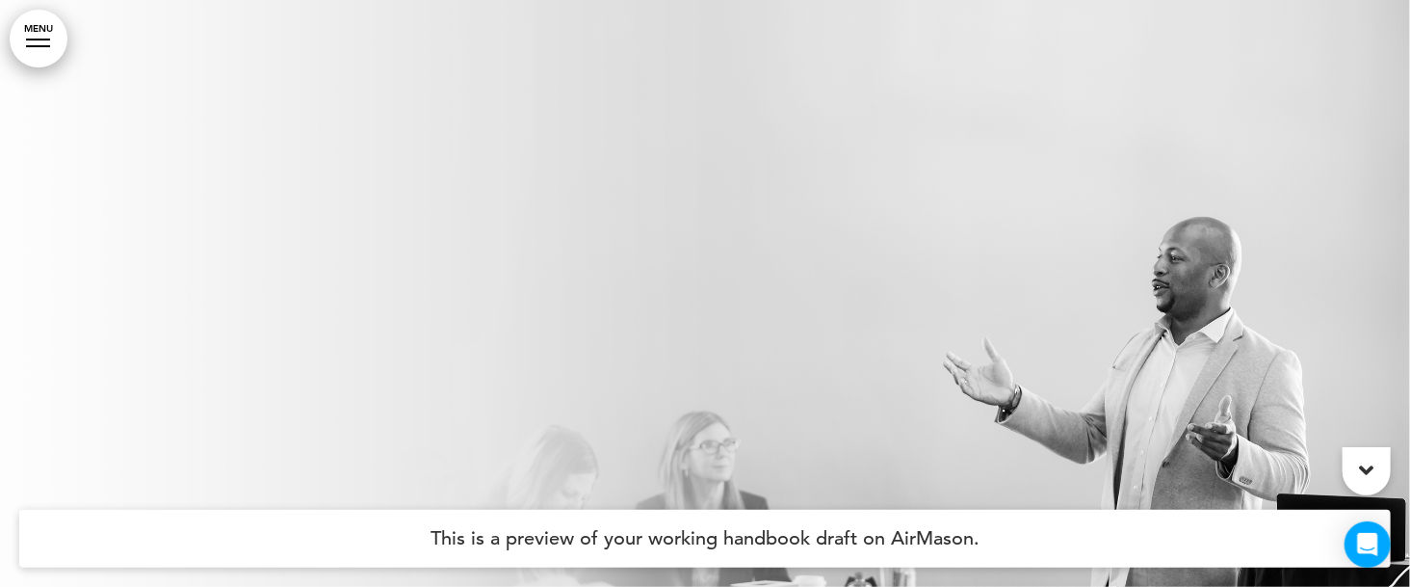
drag, startPoint x: 0, startPoint y: 0, endPoint x: 46, endPoint y: 46, distance: 65.4
click at [46, 46] on div at bounding box center [38, 46] width 24 height 2
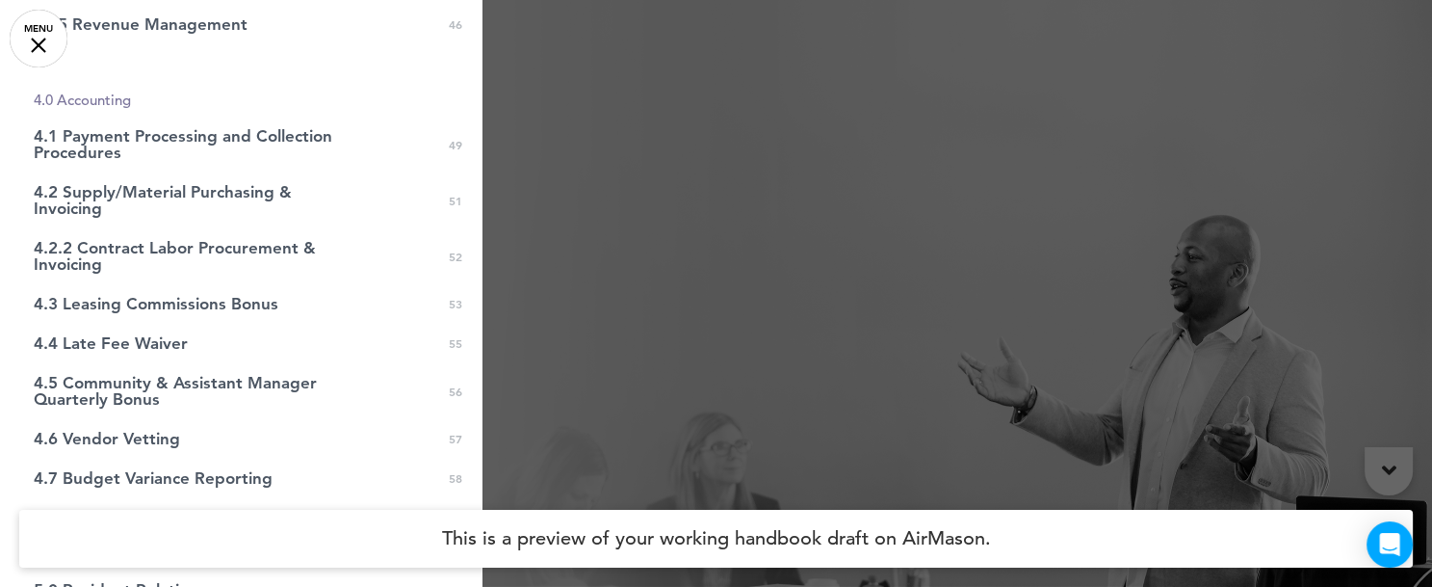
scroll to position [1642, 0]
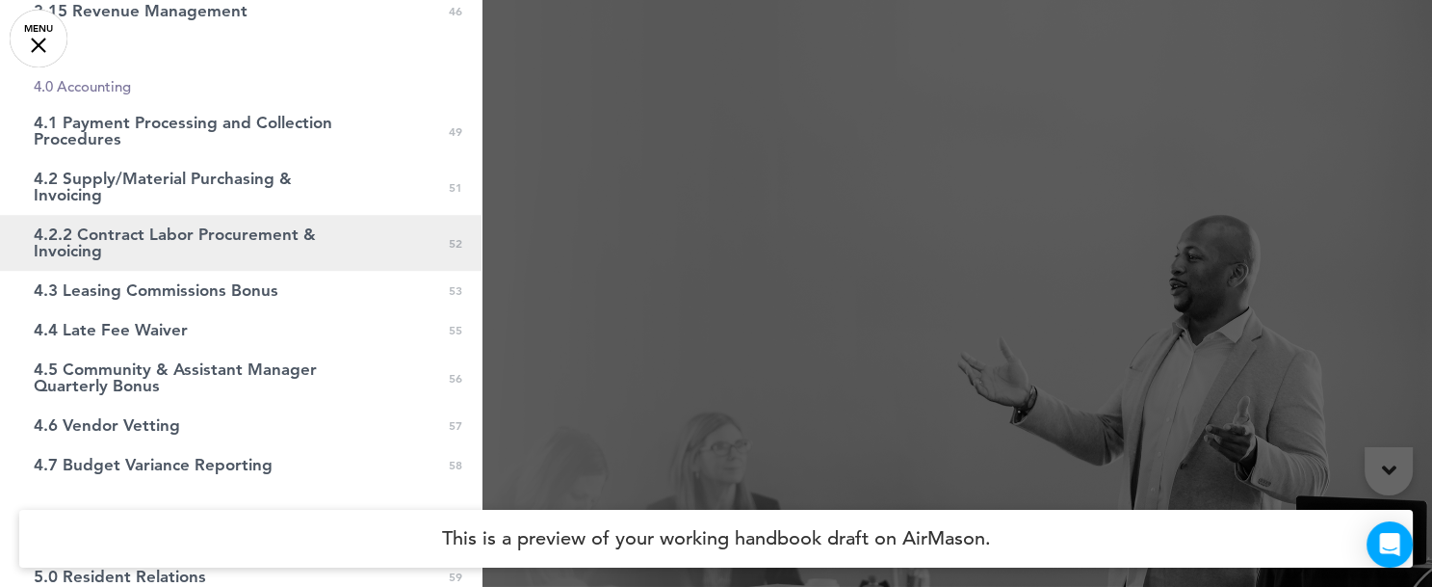
click at [262, 236] on span "4.2.2 Contract Labor Procurement & Invoicing" at bounding box center [193, 242] width 318 height 33
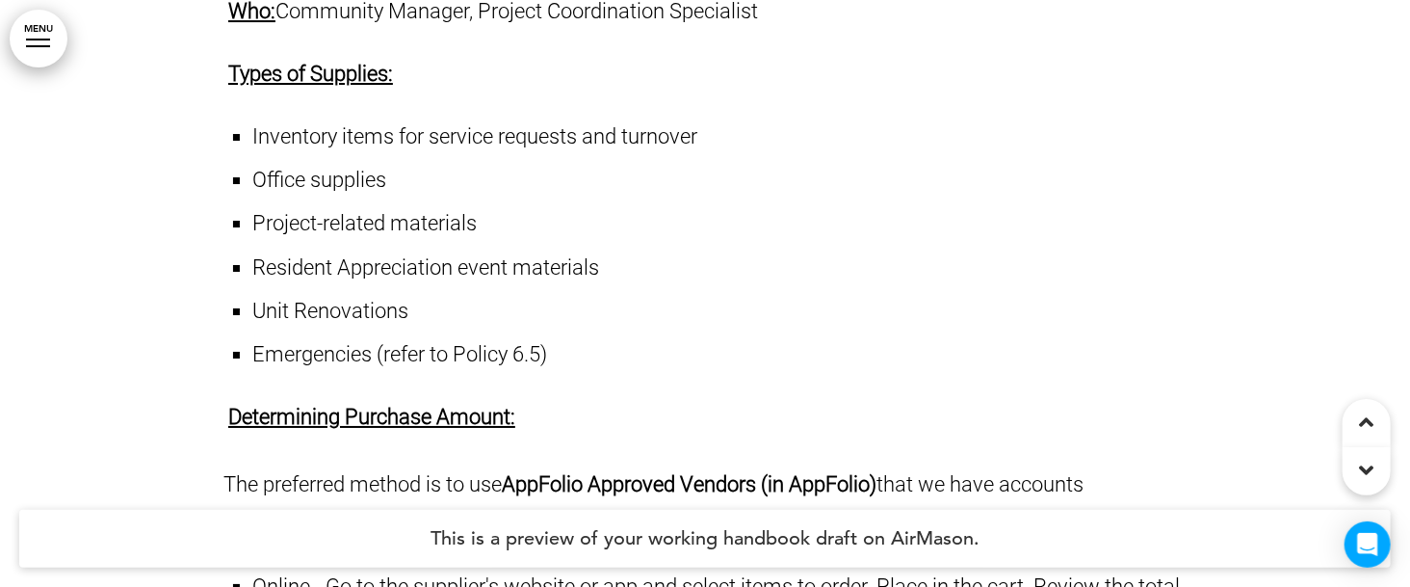
scroll to position [134439, 0]
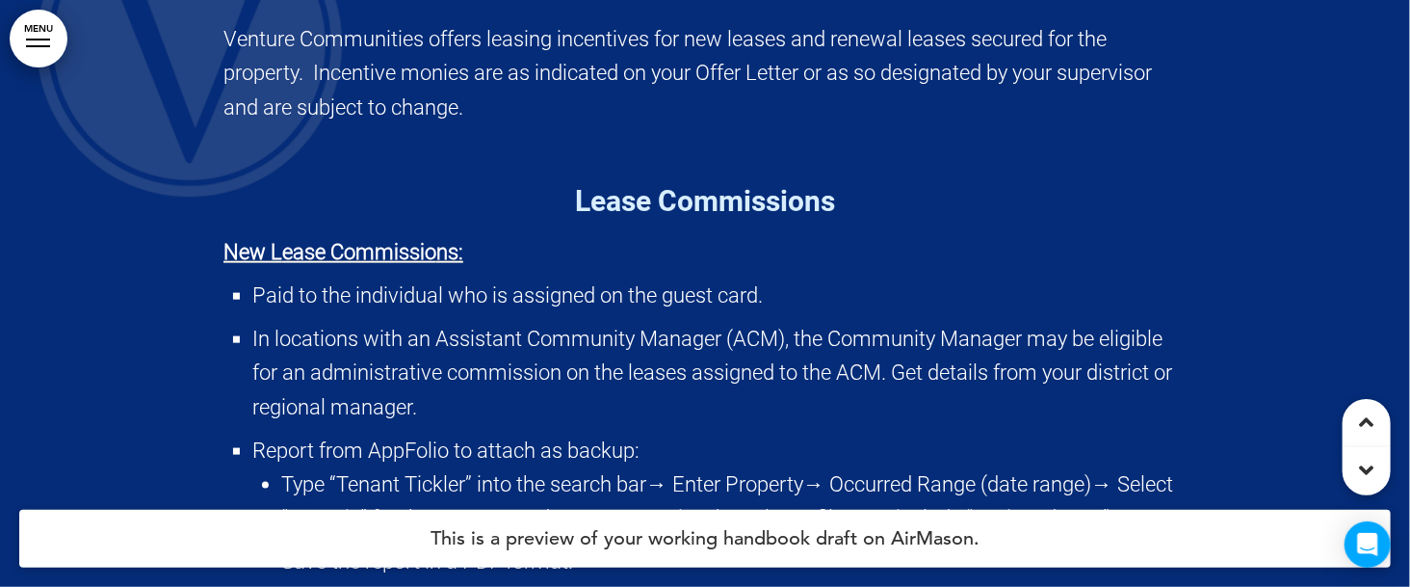
scroll to position [150564, 0]
